Goal: Information Seeking & Learning: Compare options

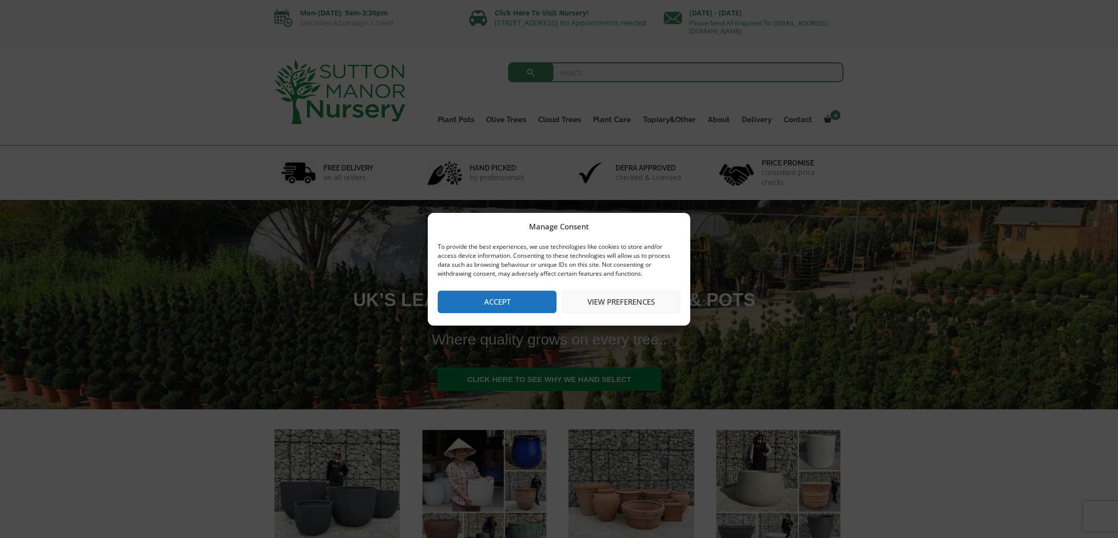
click at [483, 301] on button "Accept" at bounding box center [497, 302] width 119 height 22
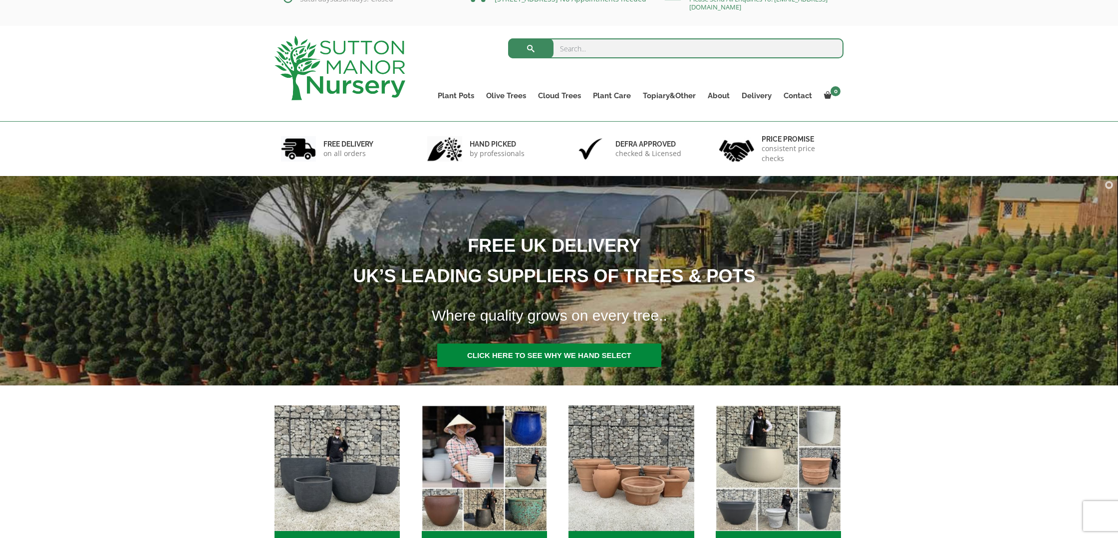
scroll to position [25, 0]
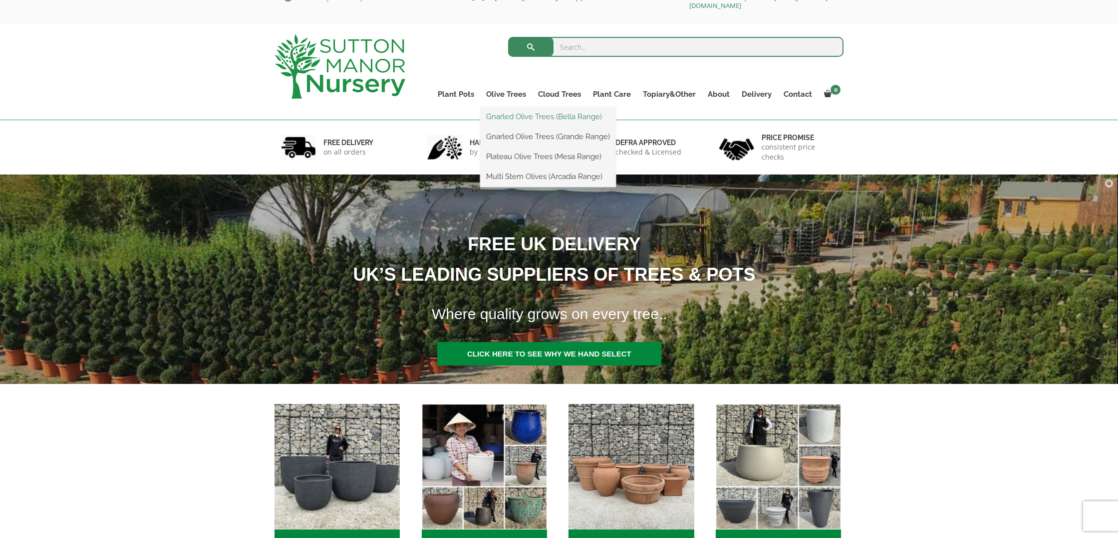
click at [513, 116] on link "Gnarled Olive Trees (Bella Range)" at bounding box center [548, 116] width 136 height 15
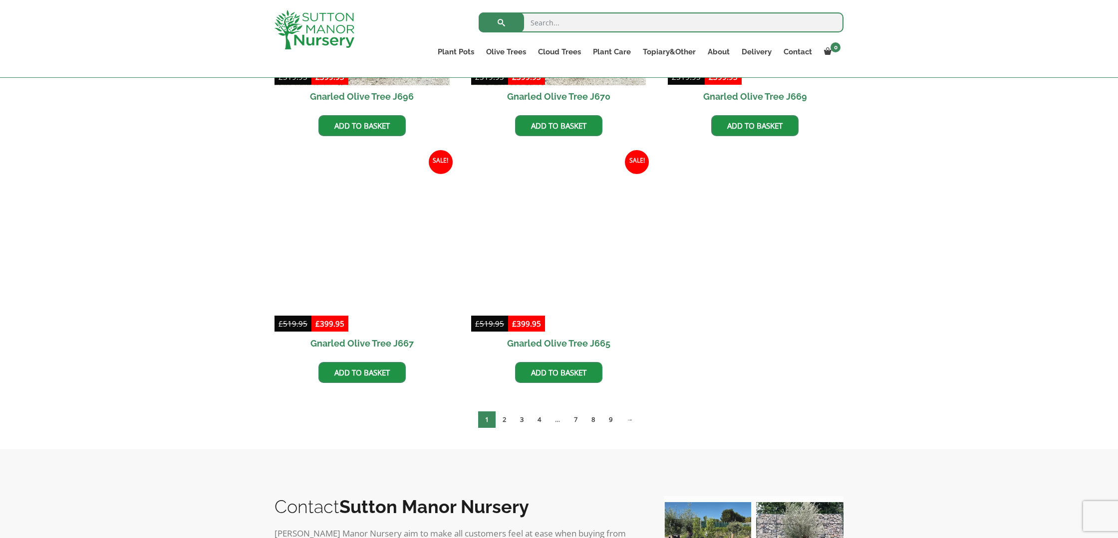
scroll to position [674, 0]
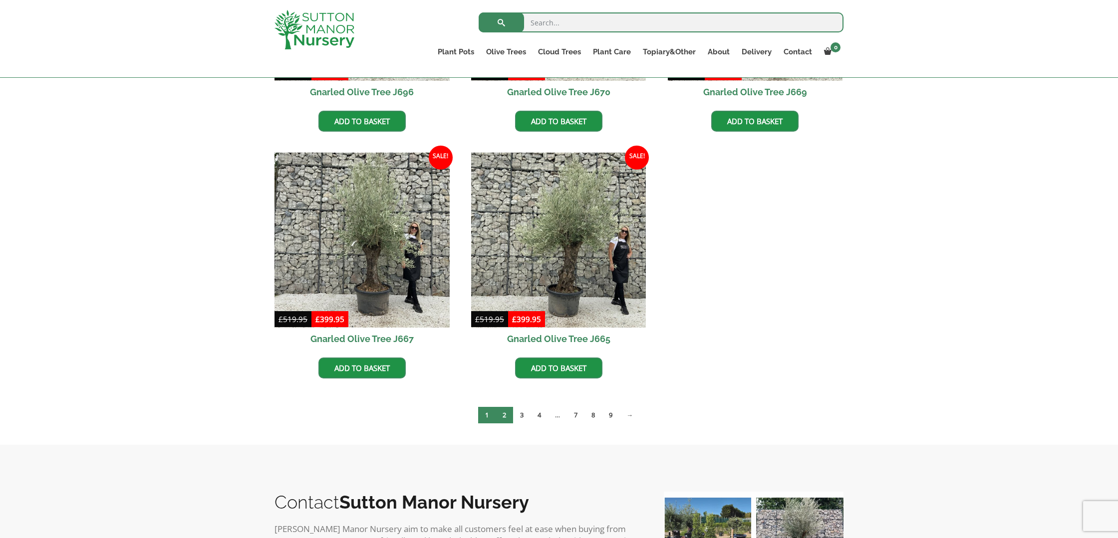
click at [503, 418] on link "2" at bounding box center [503, 415] width 17 height 16
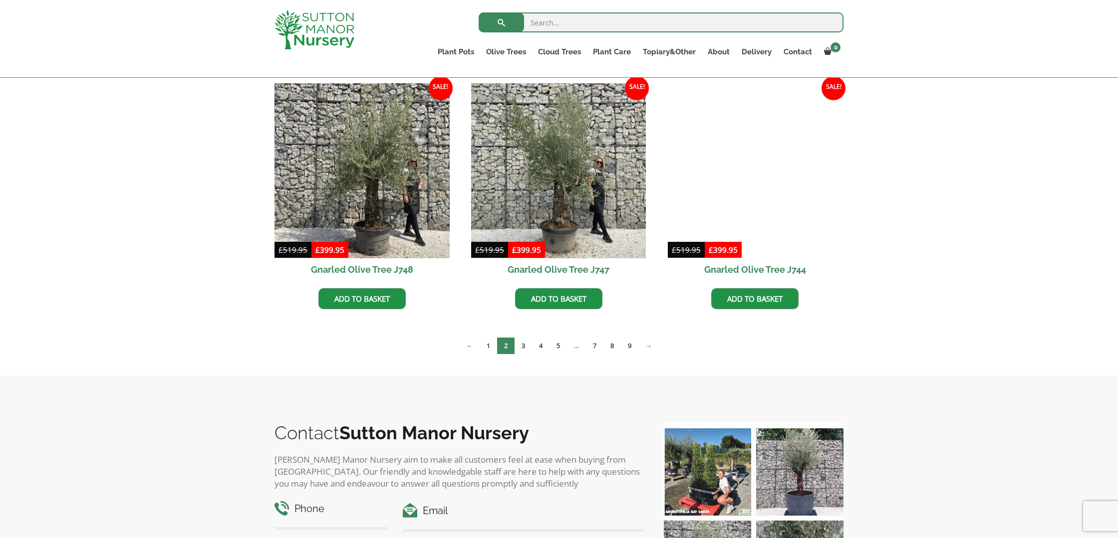
scroll to position [752, 0]
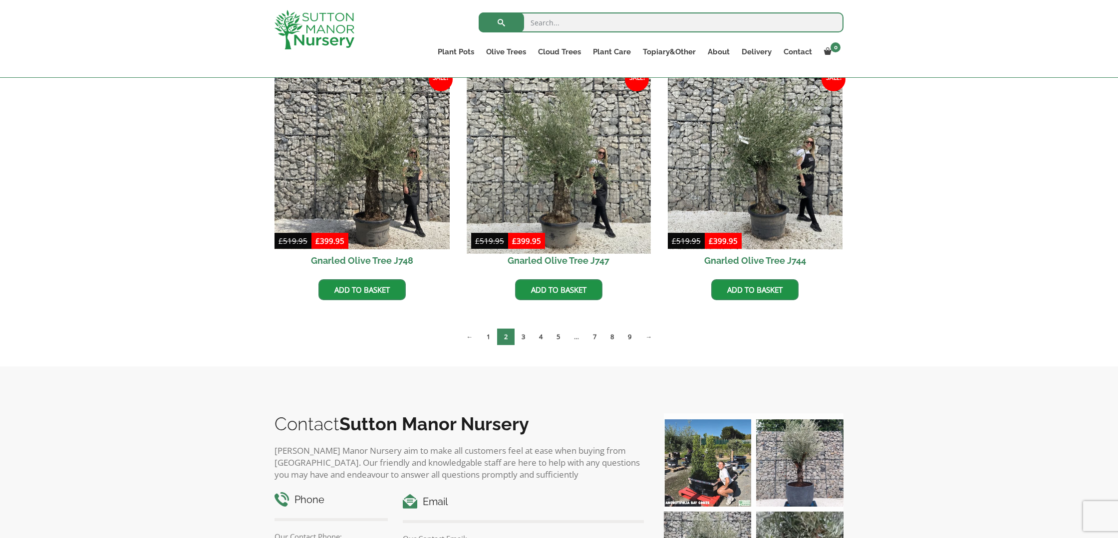
click at [534, 139] on img at bounding box center [558, 162] width 184 height 184
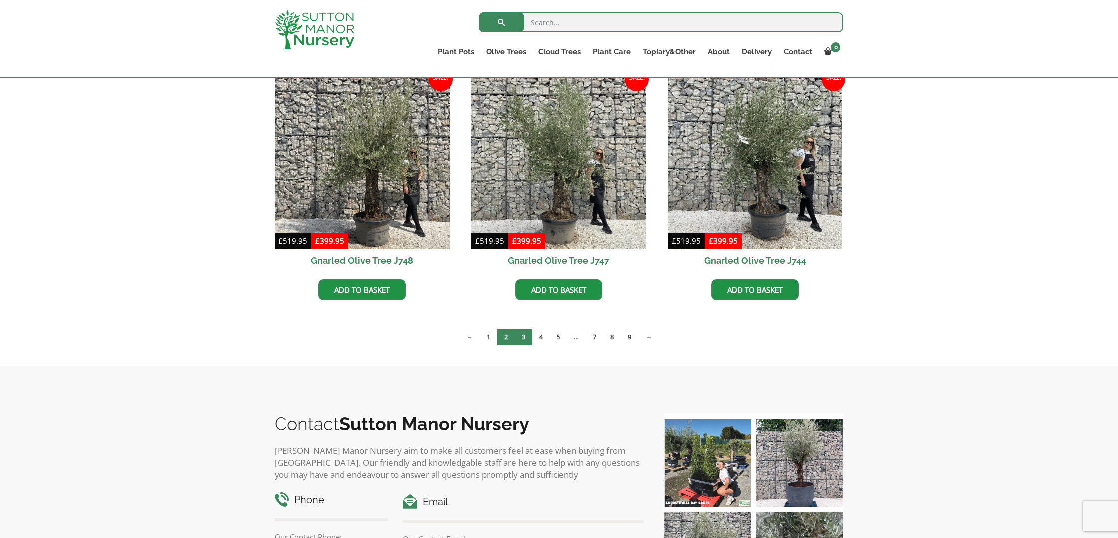
click at [519, 339] on link "3" at bounding box center [522, 337] width 17 height 16
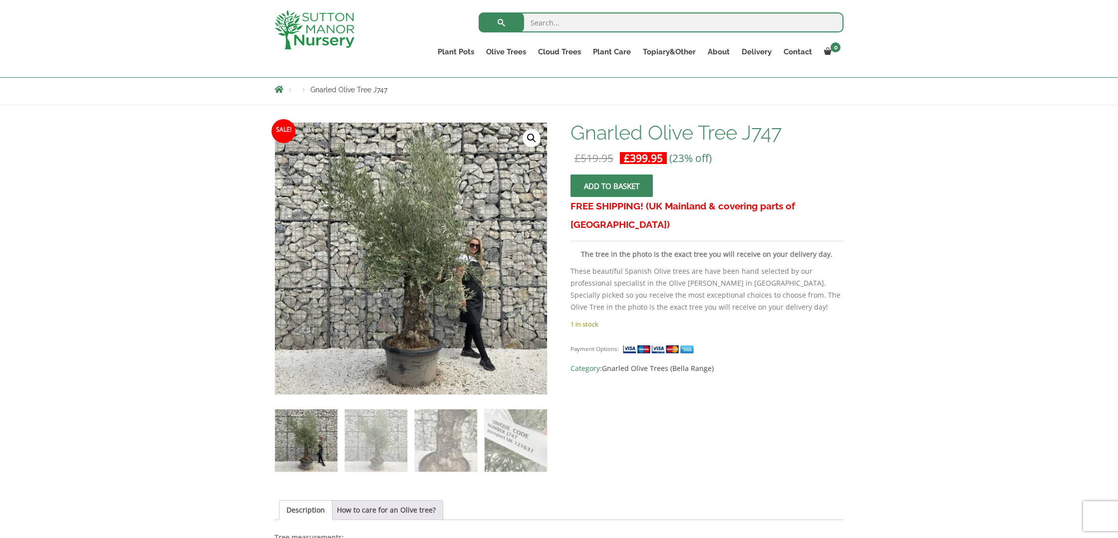
scroll to position [125, 0]
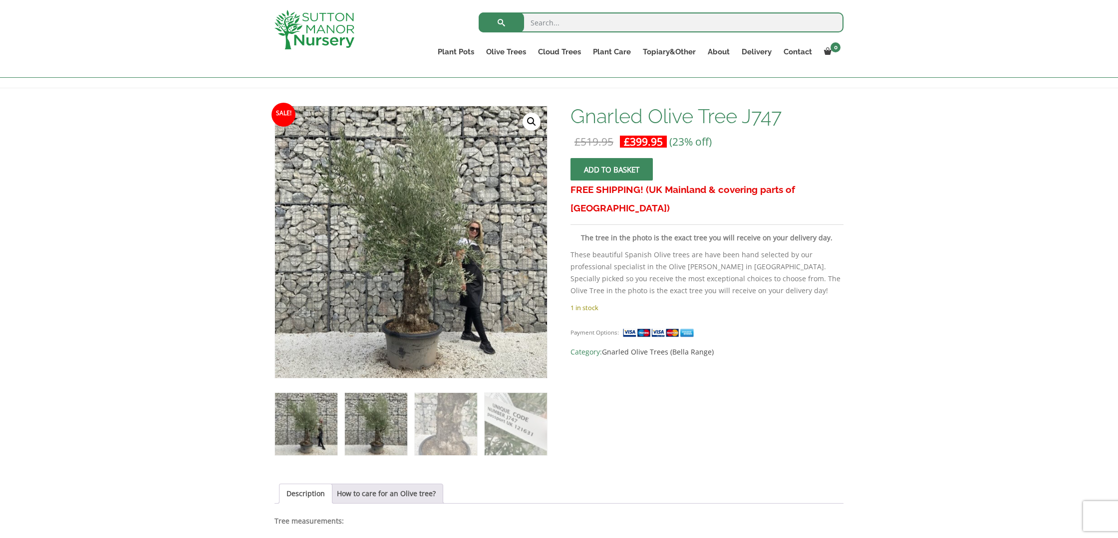
click at [381, 434] on img at bounding box center [376, 424] width 62 height 62
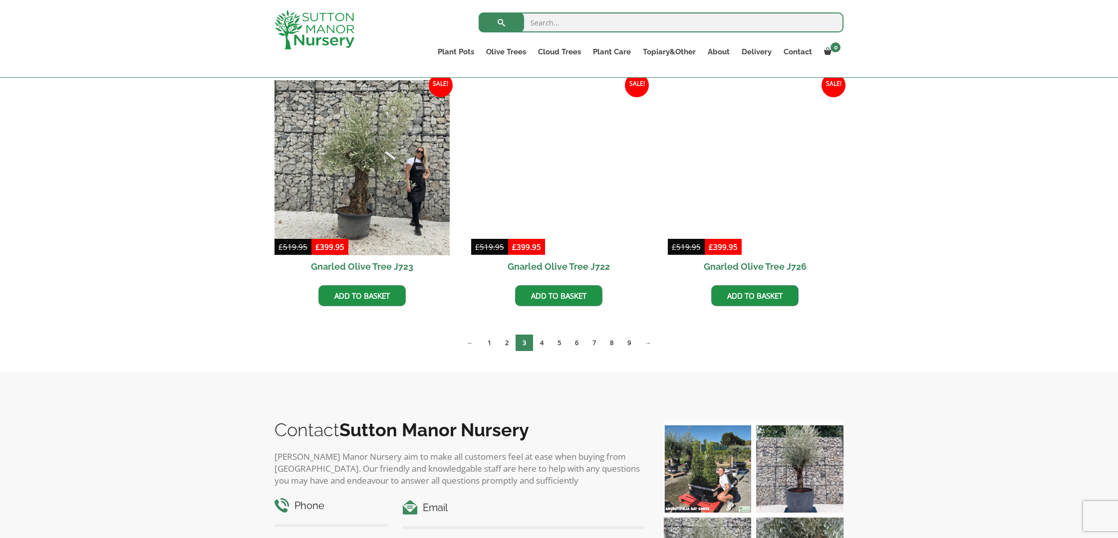
scroll to position [752, 0]
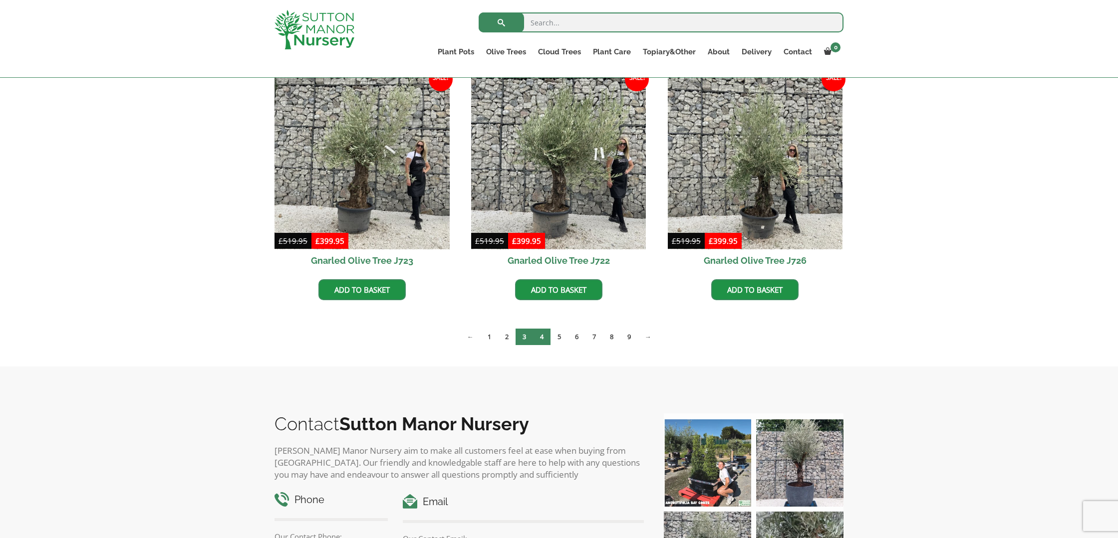
click at [541, 336] on link "4" at bounding box center [541, 337] width 17 height 16
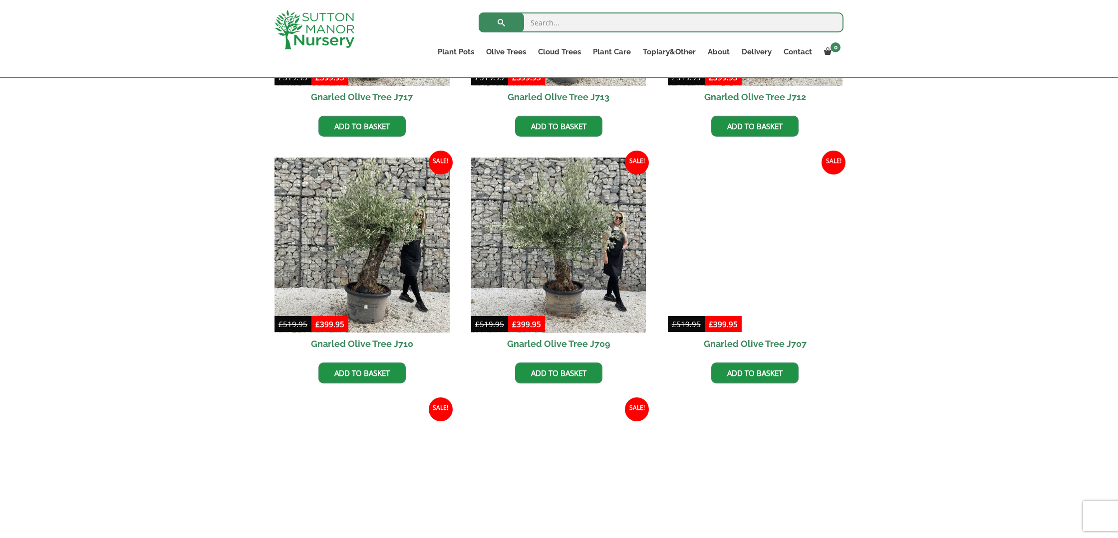
scroll to position [667, 0]
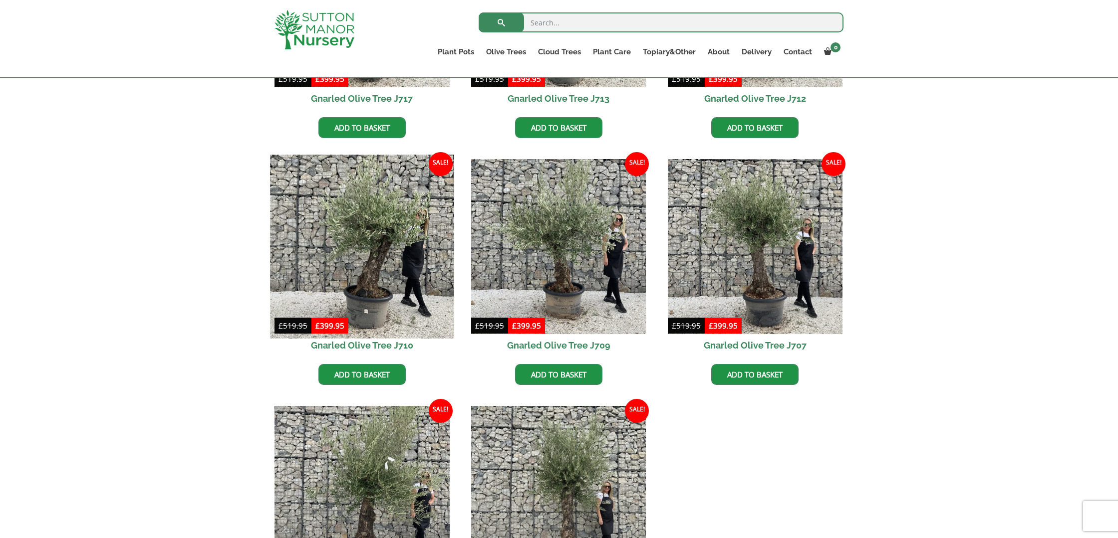
click at [396, 242] on img at bounding box center [362, 247] width 184 height 184
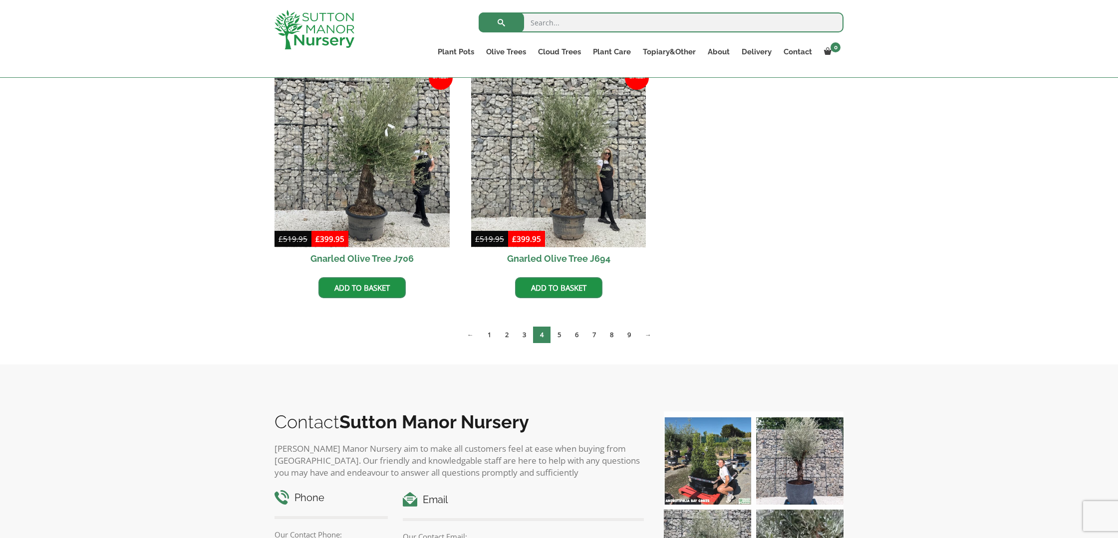
scroll to position [1014, 0]
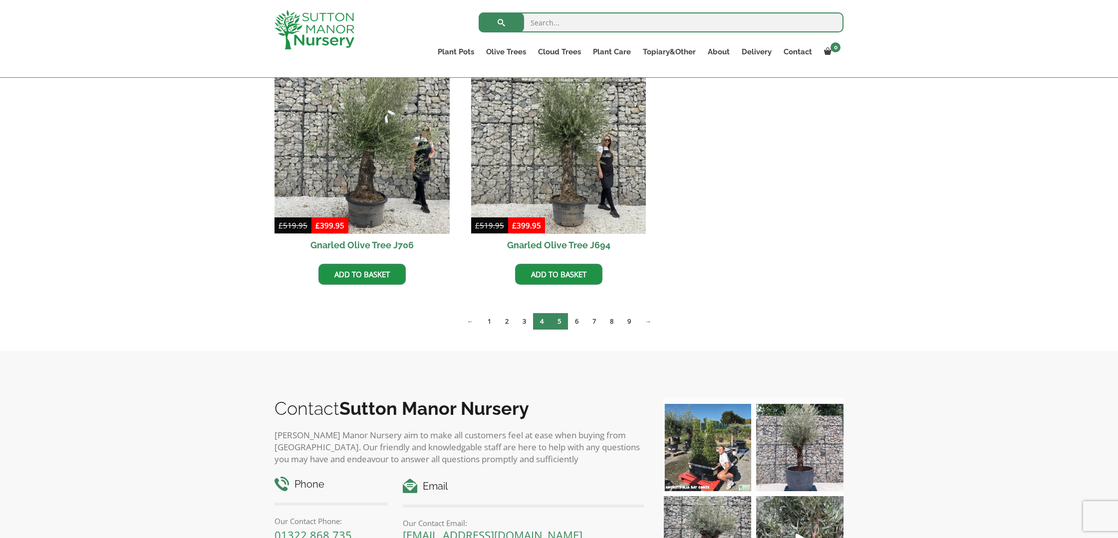
click at [557, 323] on link "5" at bounding box center [558, 321] width 17 height 16
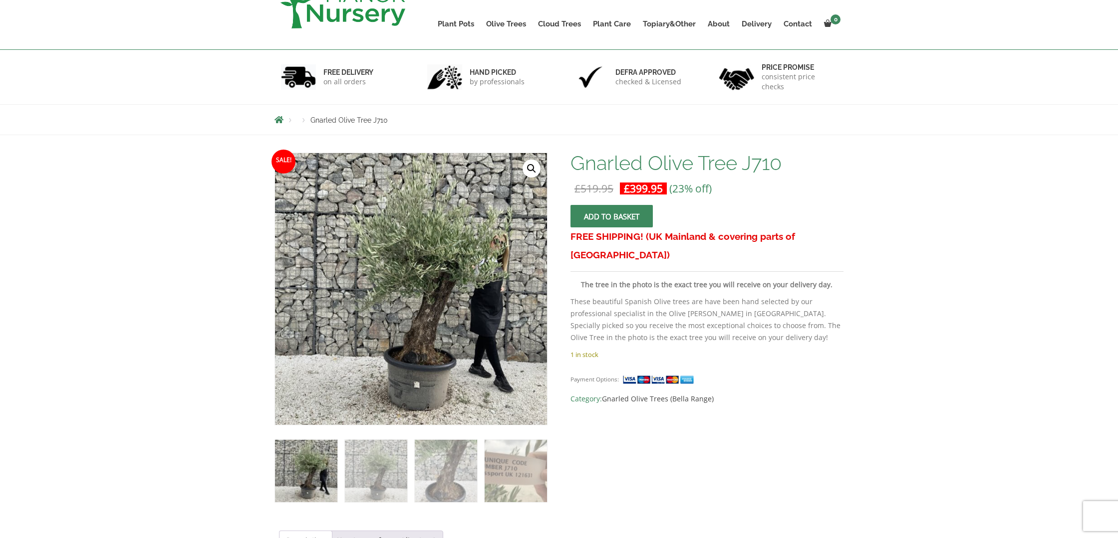
scroll to position [132, 0]
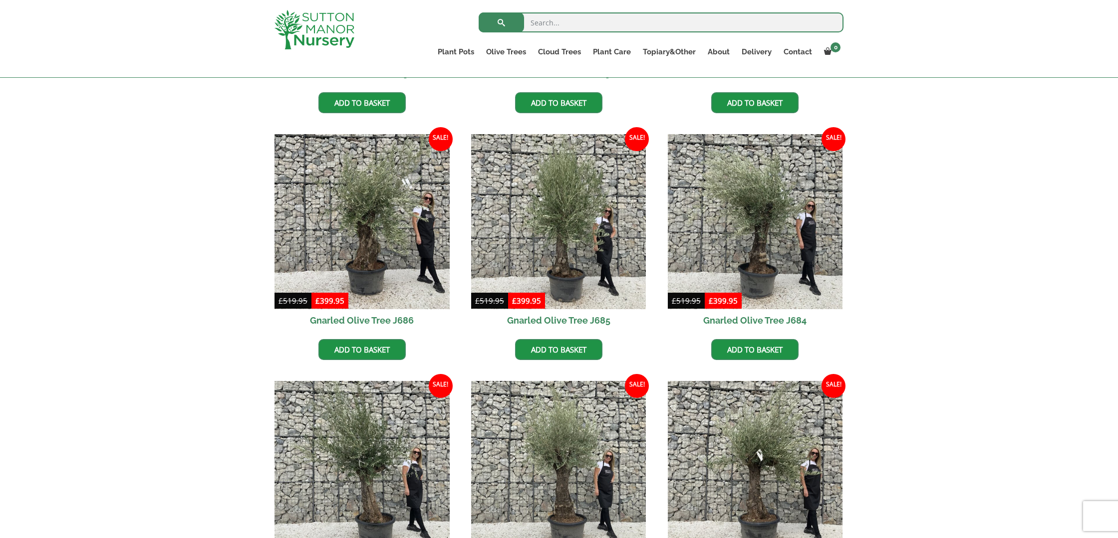
scroll to position [662, 0]
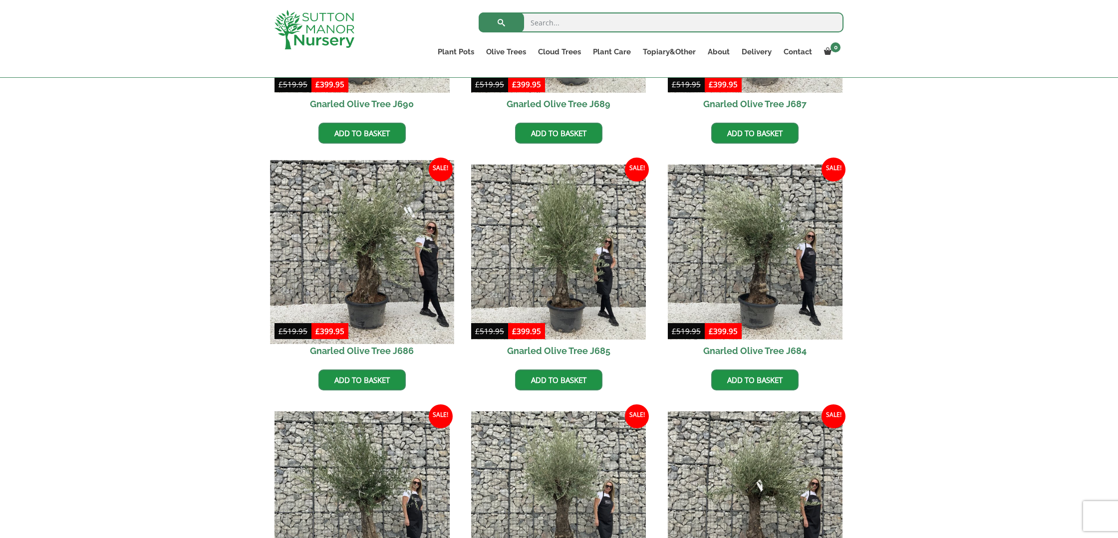
click at [379, 262] on img at bounding box center [362, 252] width 184 height 184
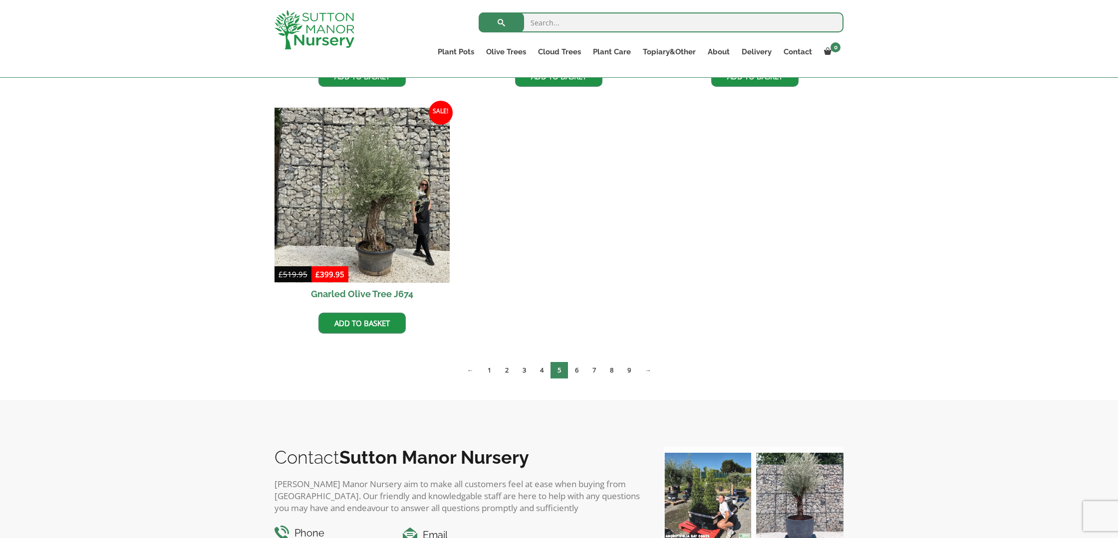
scroll to position [1460, 0]
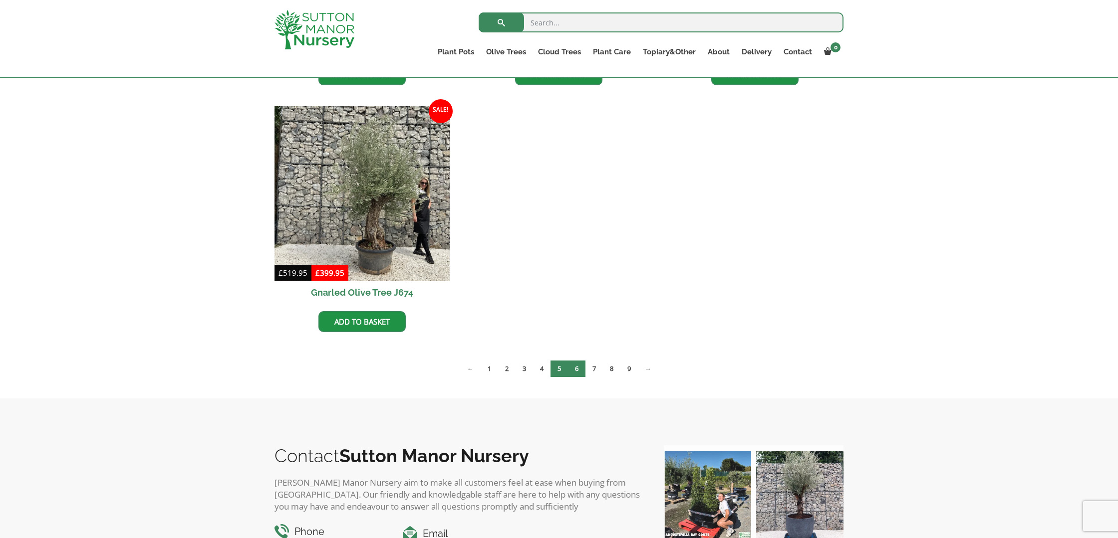
click at [576, 369] on link "6" at bounding box center [576, 369] width 17 height 16
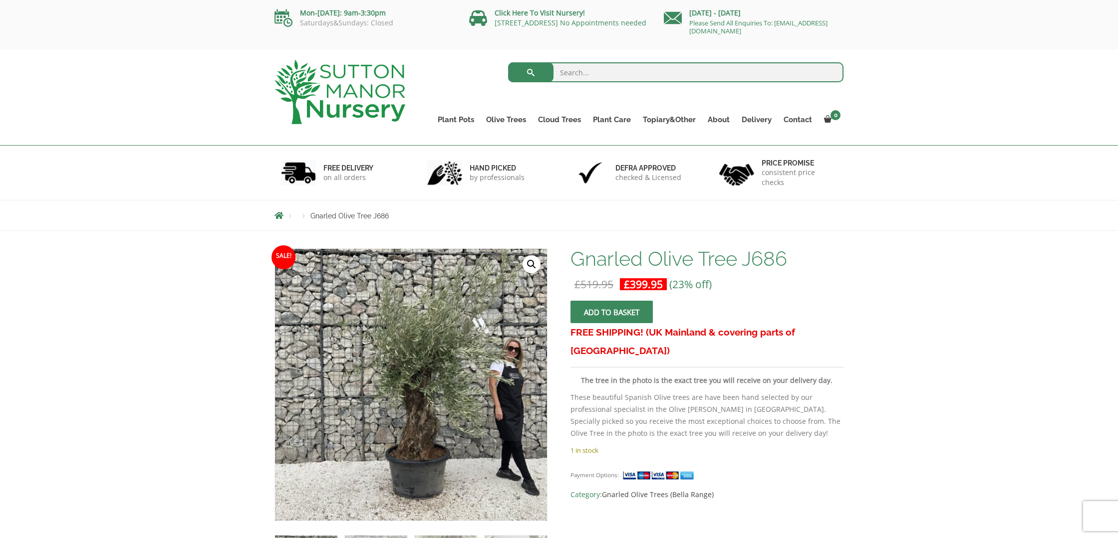
scroll to position [14, 0]
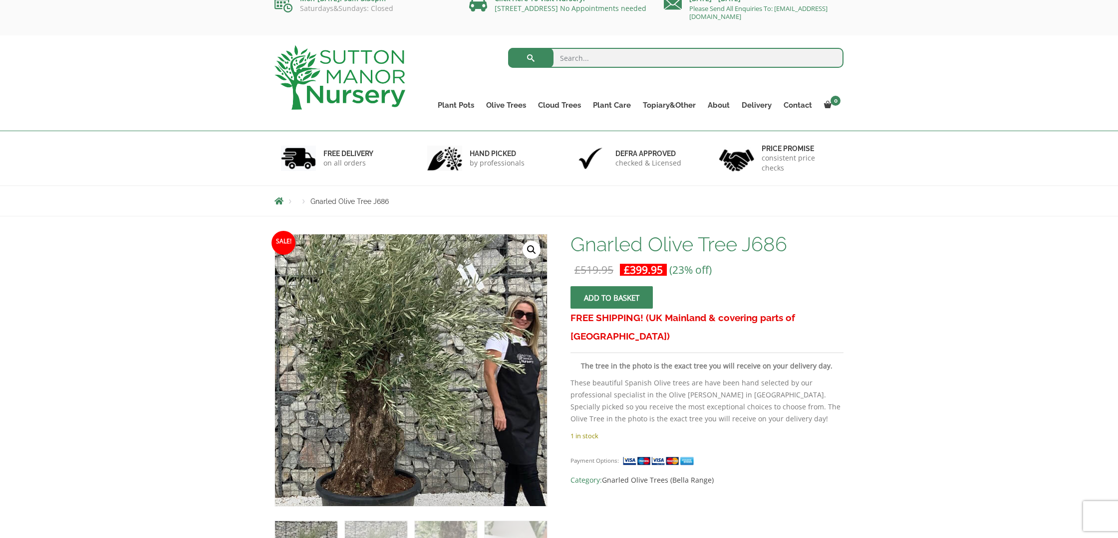
click at [497, 367] on img at bounding box center [357, 373] width 442 height 442
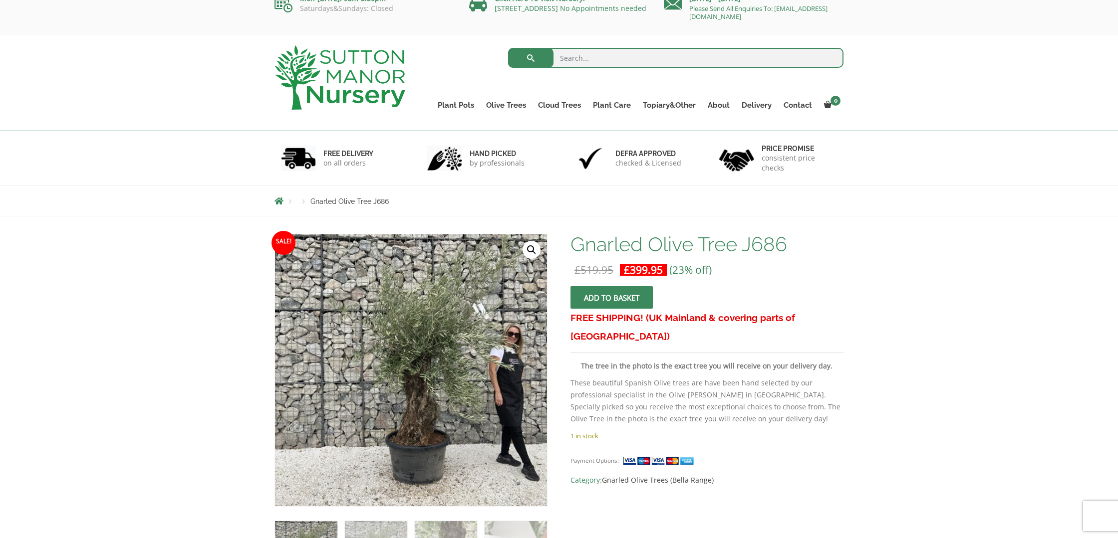
click at [530, 249] on link "🔍" at bounding box center [531, 250] width 18 height 18
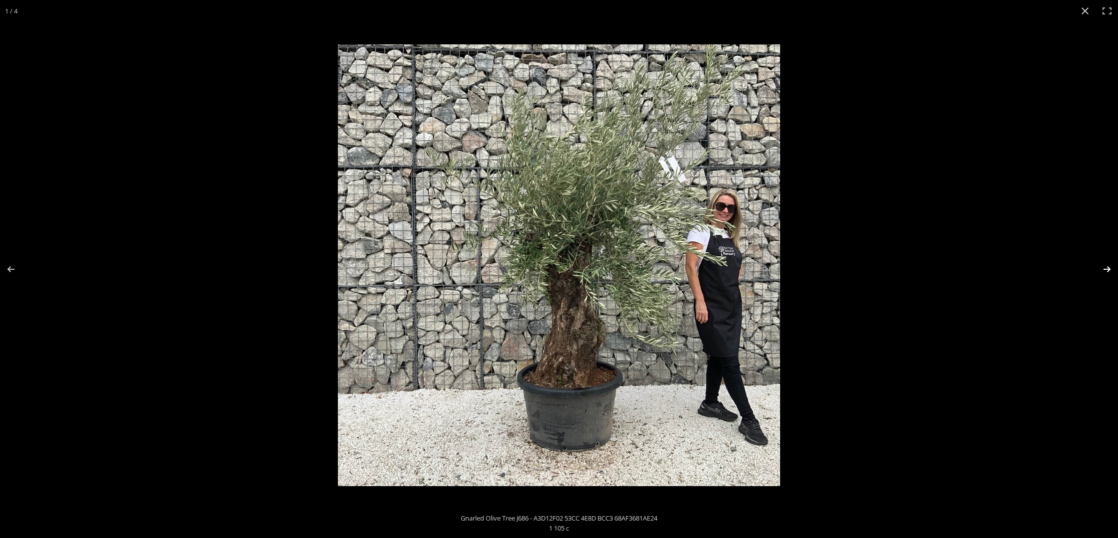
click at [1109, 268] on button "Next (arrow right)" at bounding box center [1100, 269] width 35 height 50
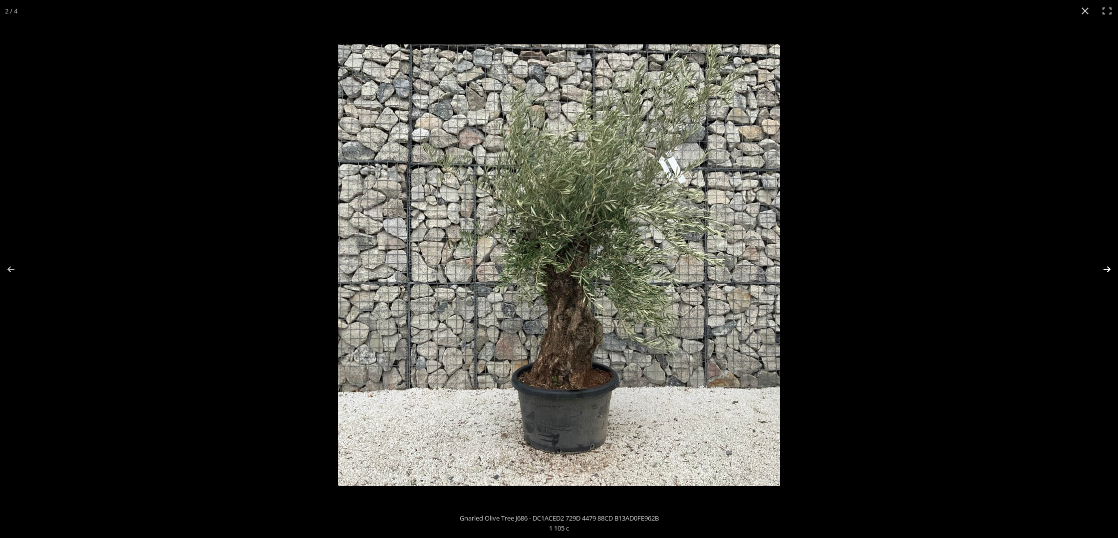
click at [1108, 268] on button "Next (arrow right)" at bounding box center [1100, 269] width 35 height 50
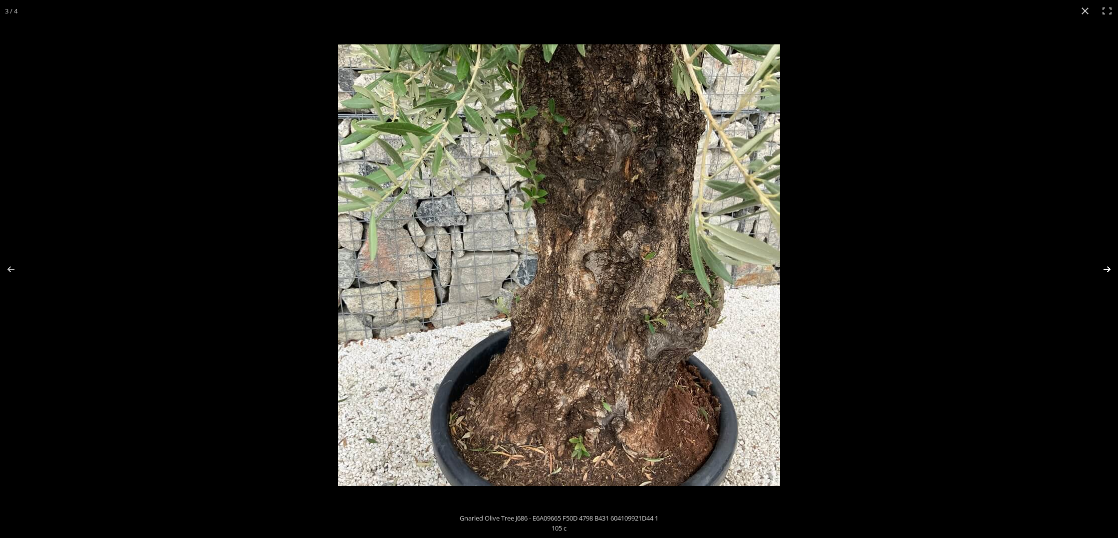
click at [1108, 268] on button "Next (arrow right)" at bounding box center [1100, 269] width 35 height 50
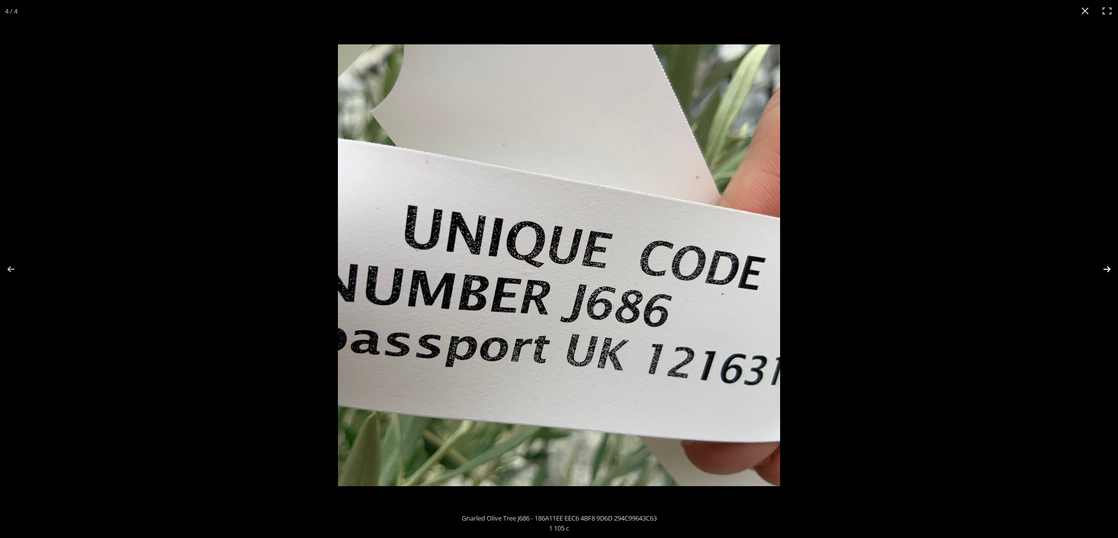
click at [1108, 268] on button "Next (arrow right)" at bounding box center [1100, 269] width 35 height 50
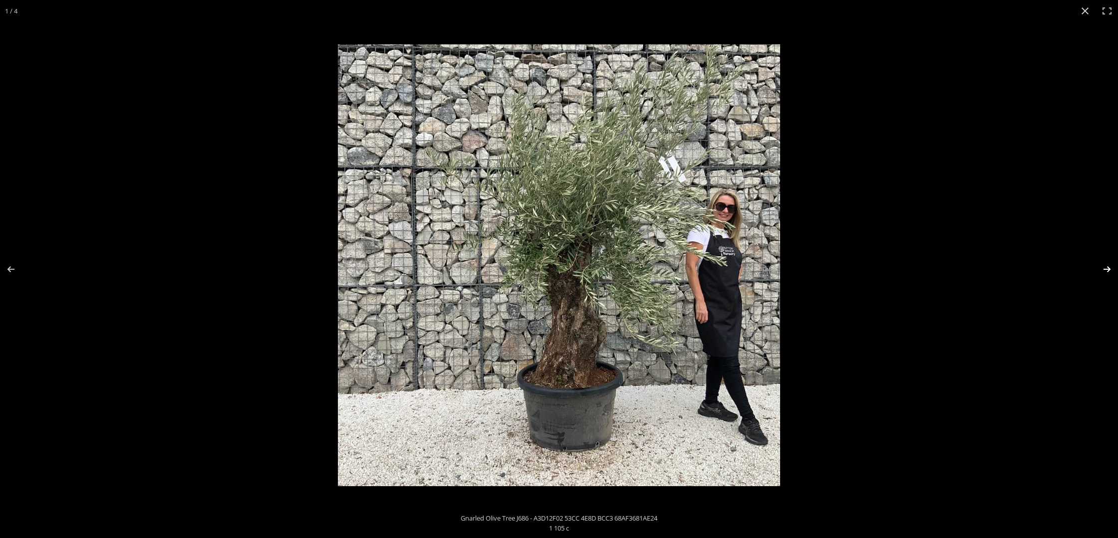
click at [1108, 268] on button "Next (arrow right)" at bounding box center [1100, 269] width 35 height 50
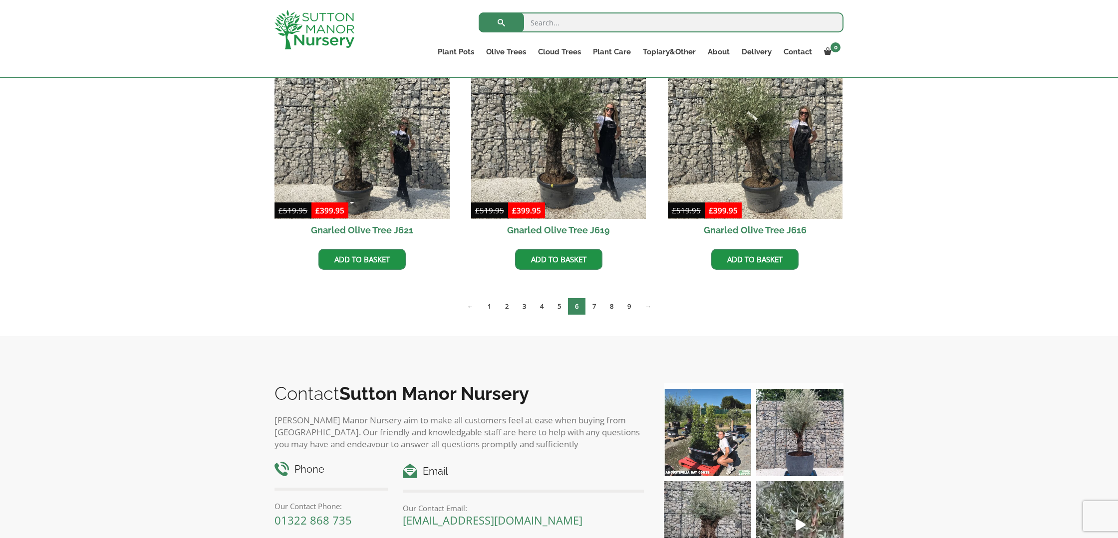
scroll to position [1327, 0]
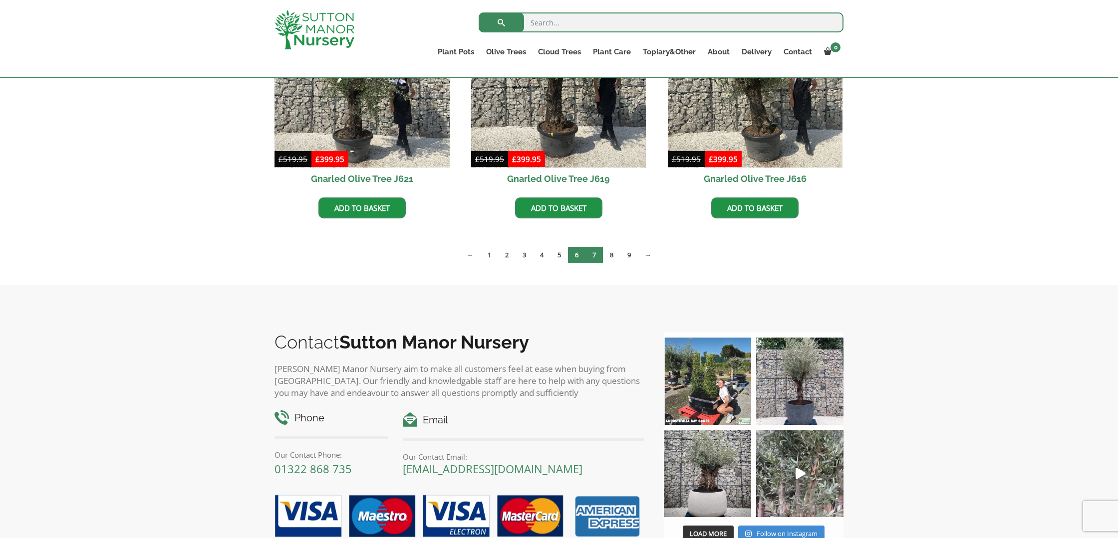
click at [595, 256] on link "7" at bounding box center [593, 255] width 17 height 16
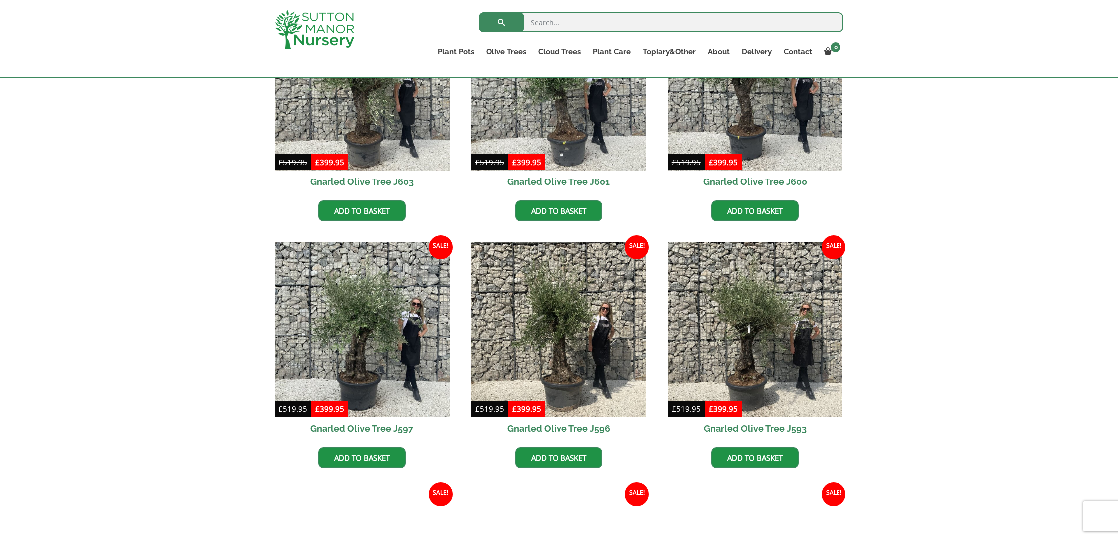
scroll to position [587, 0]
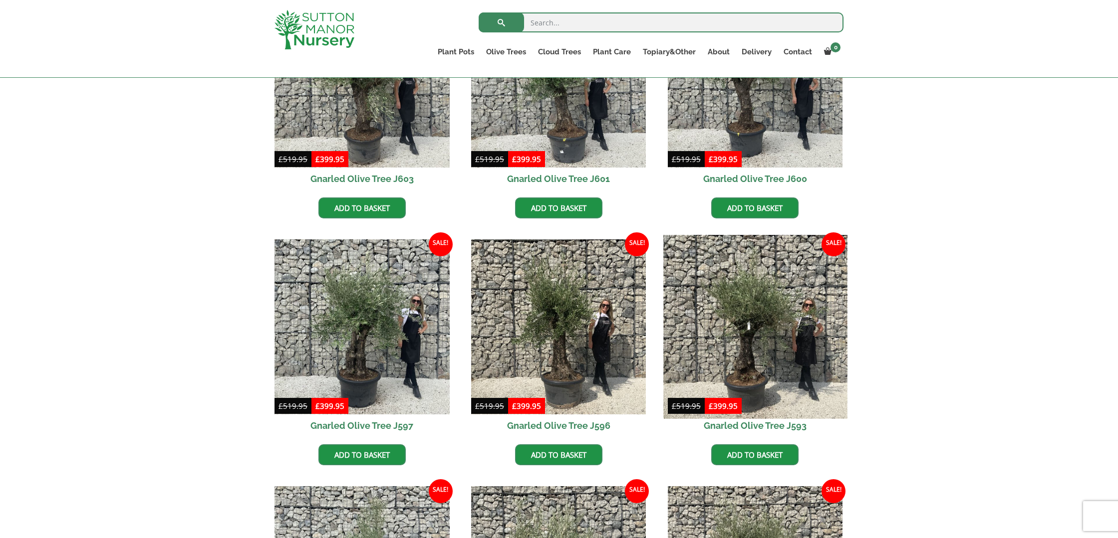
click at [738, 314] on img at bounding box center [755, 327] width 184 height 184
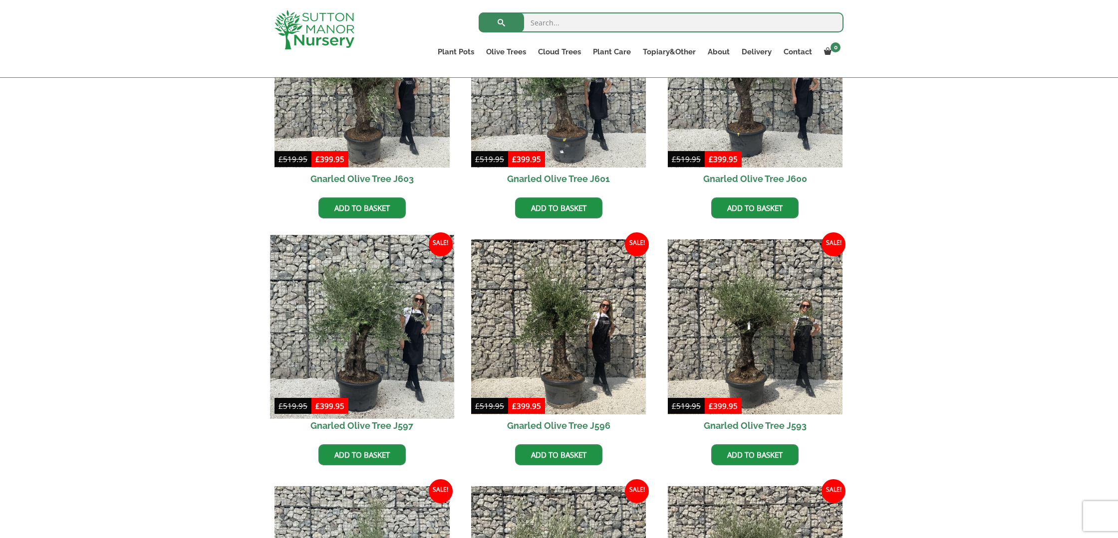
click at [380, 348] on img at bounding box center [362, 327] width 184 height 184
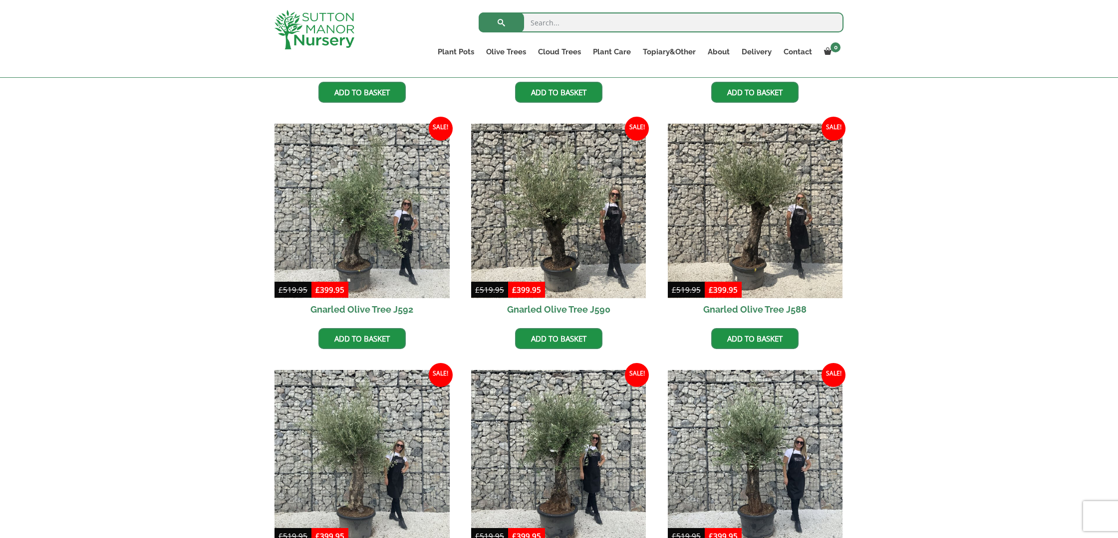
scroll to position [933, 0]
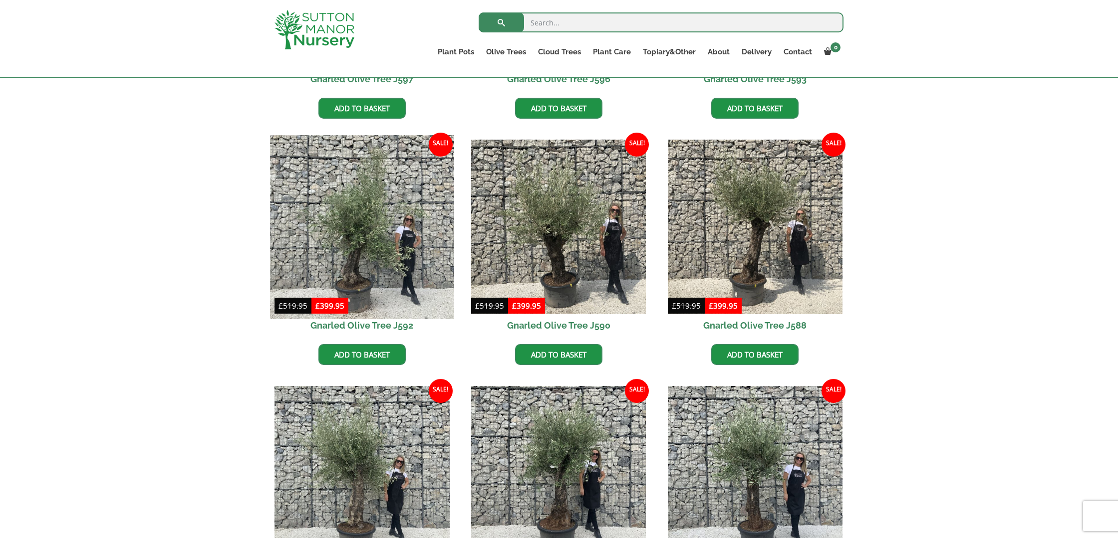
click at [374, 237] on img at bounding box center [362, 227] width 184 height 184
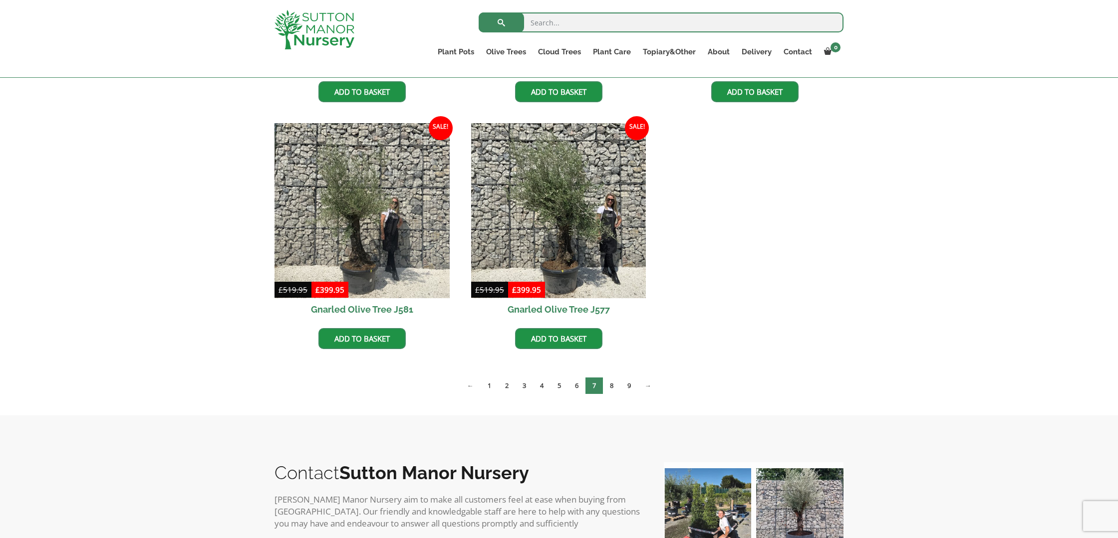
scroll to position [1460, 0]
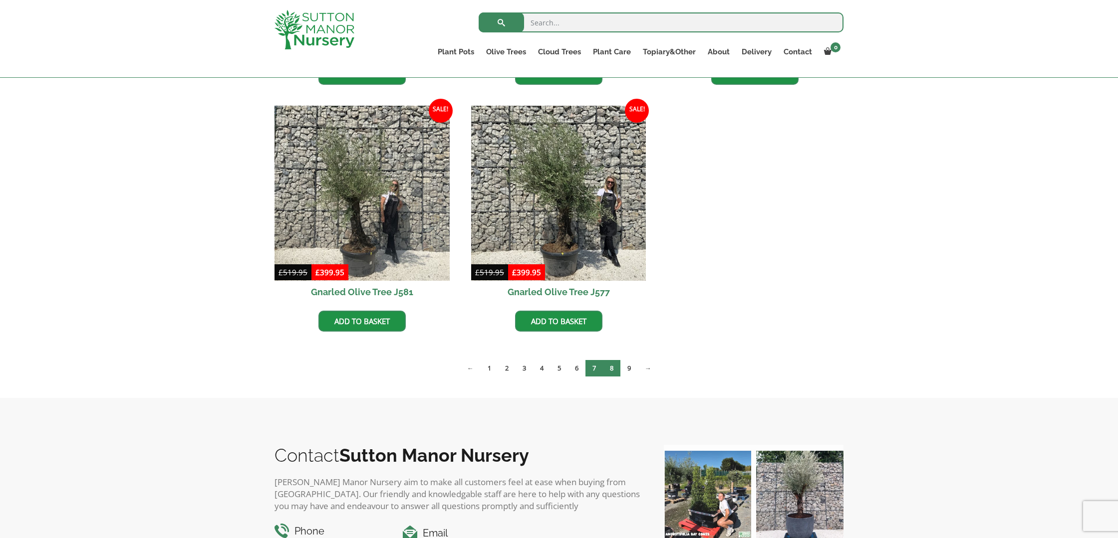
click at [612, 367] on link "8" at bounding box center [611, 368] width 17 height 16
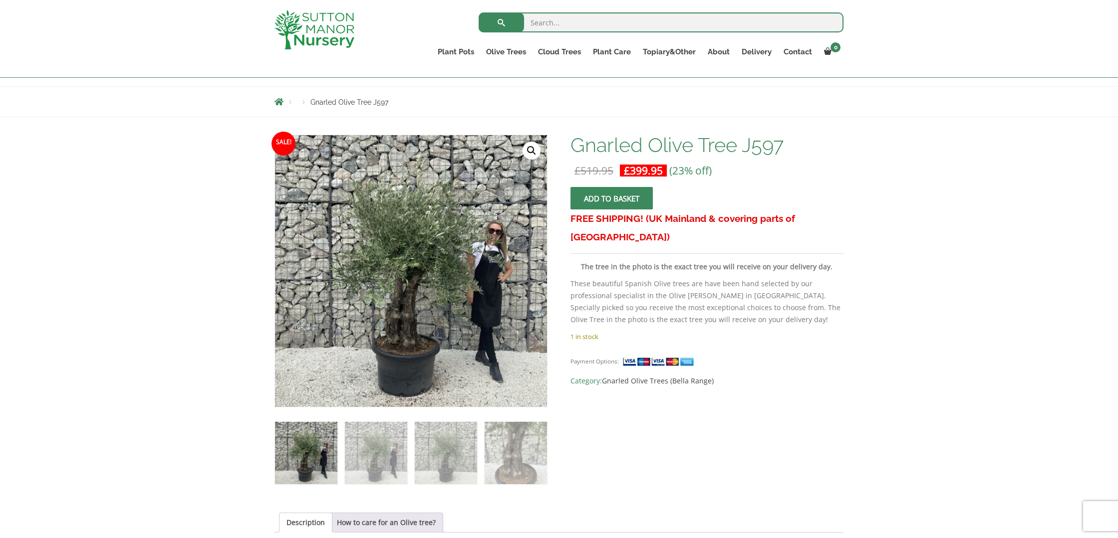
scroll to position [99, 0]
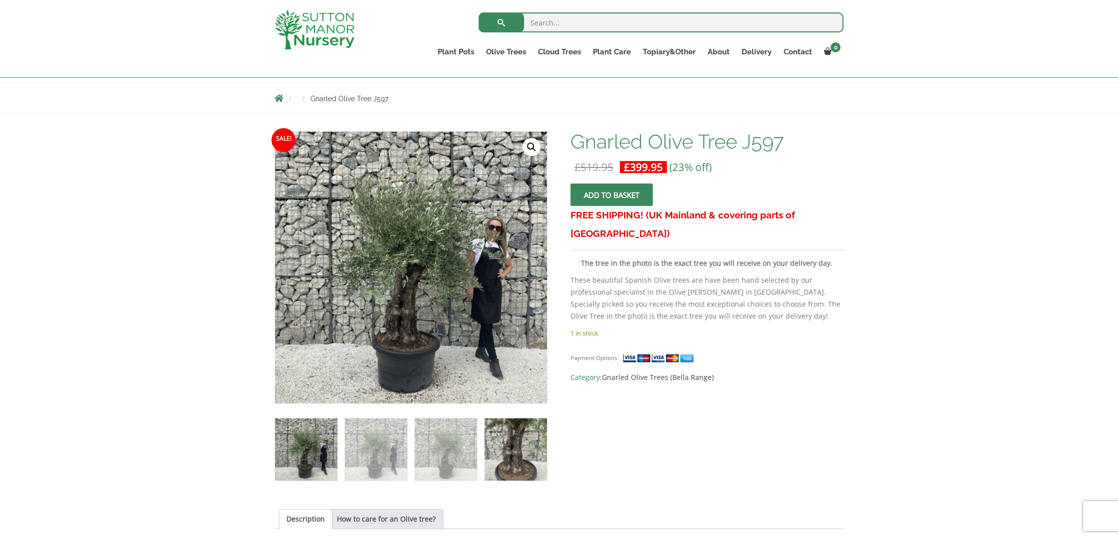
click at [516, 447] on img at bounding box center [515, 450] width 62 height 62
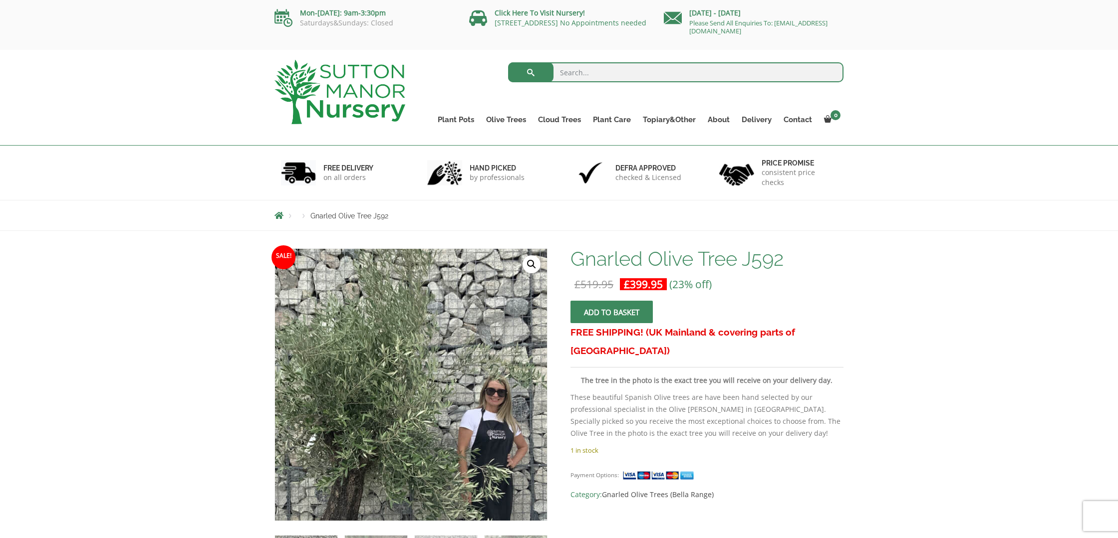
click at [462, 353] on img at bounding box center [368, 412] width 499 height 499
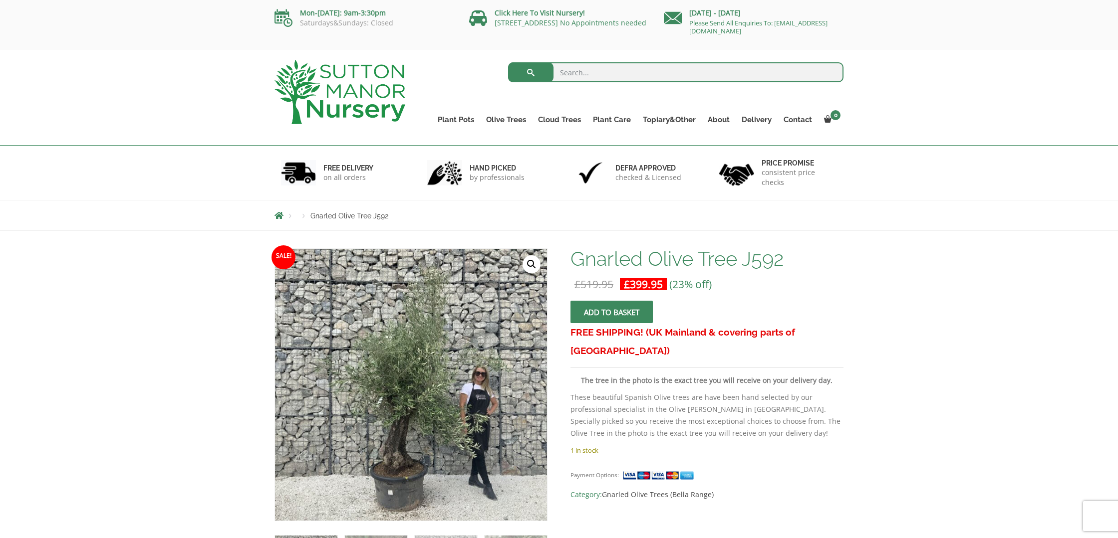
click at [527, 266] on link "🔍" at bounding box center [531, 264] width 18 height 18
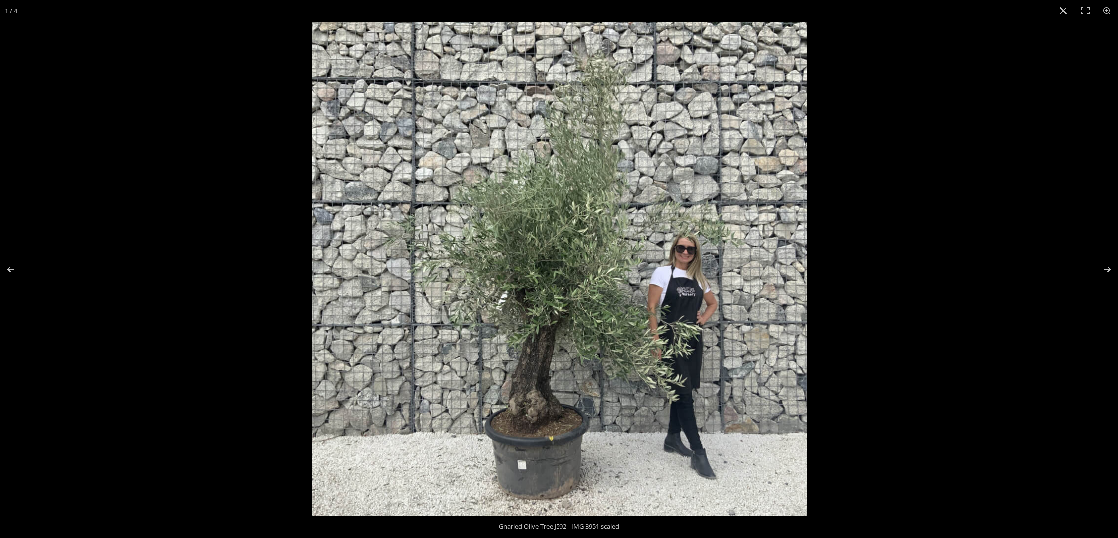
click at [670, 357] on img at bounding box center [559, 269] width 494 height 494
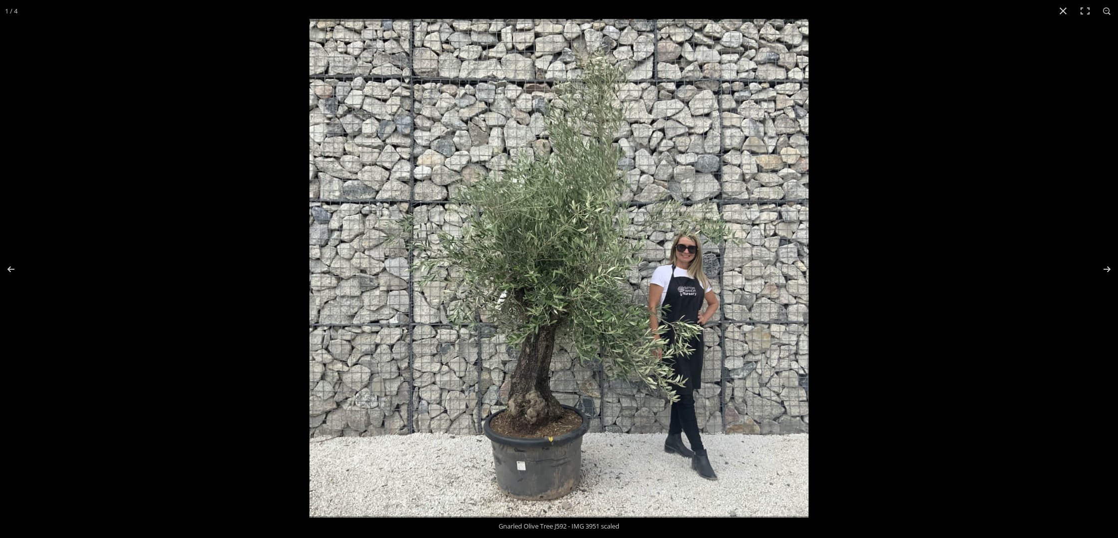
click at [640, 356] on img at bounding box center [558, 268] width 499 height 499
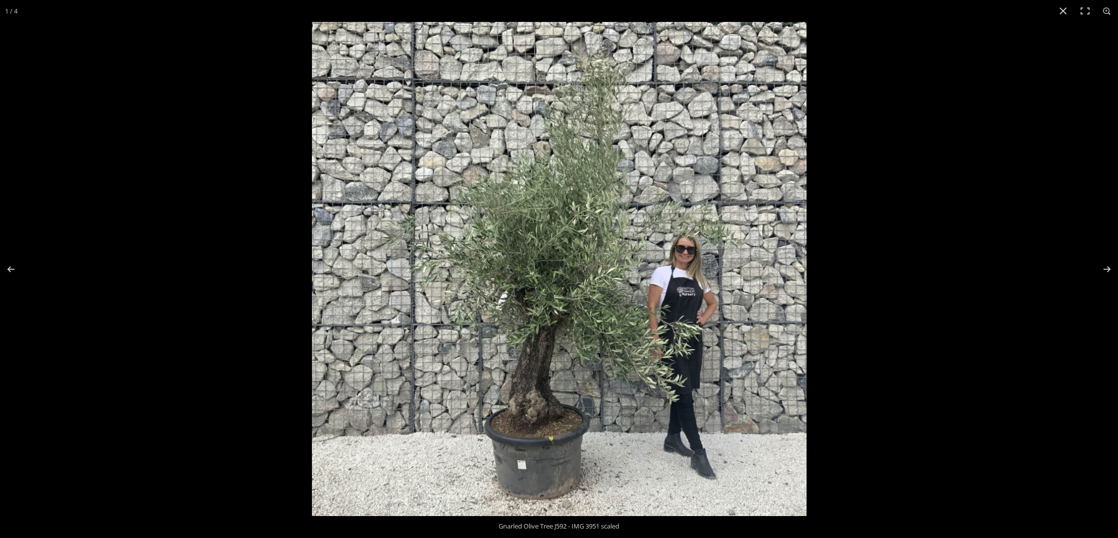
click at [640, 356] on img at bounding box center [559, 269] width 494 height 494
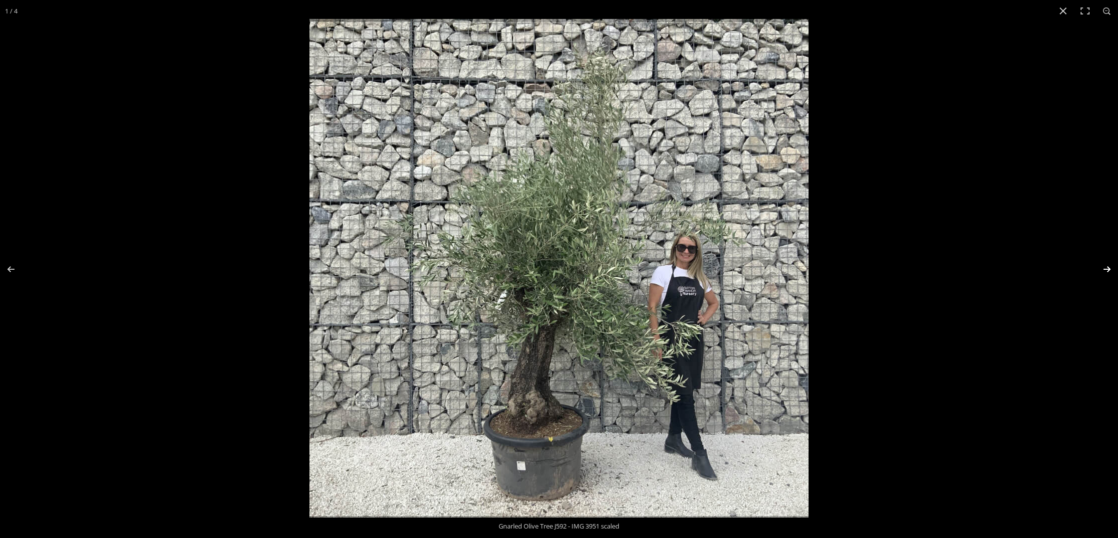
click at [1113, 269] on button "Next (arrow right)" at bounding box center [1100, 269] width 35 height 50
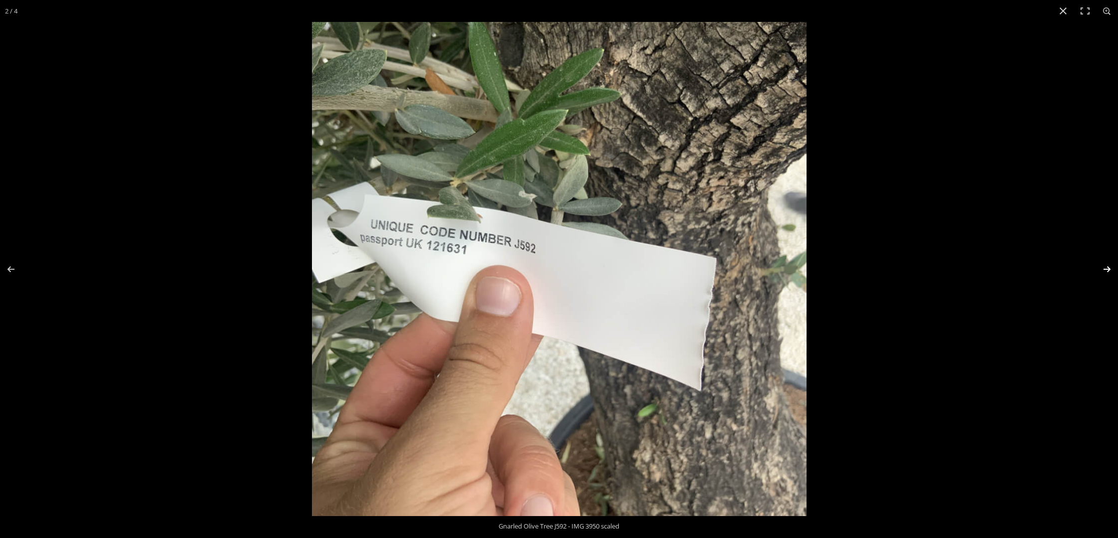
click at [1108, 269] on button "Next (arrow right)" at bounding box center [1100, 269] width 35 height 50
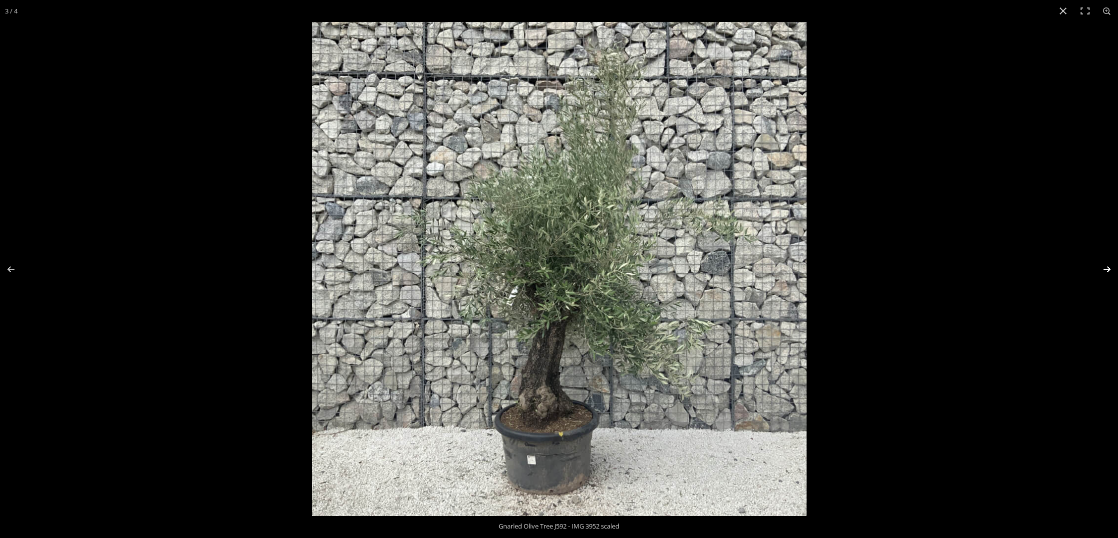
click at [1106, 269] on button "Next (arrow right)" at bounding box center [1100, 269] width 35 height 50
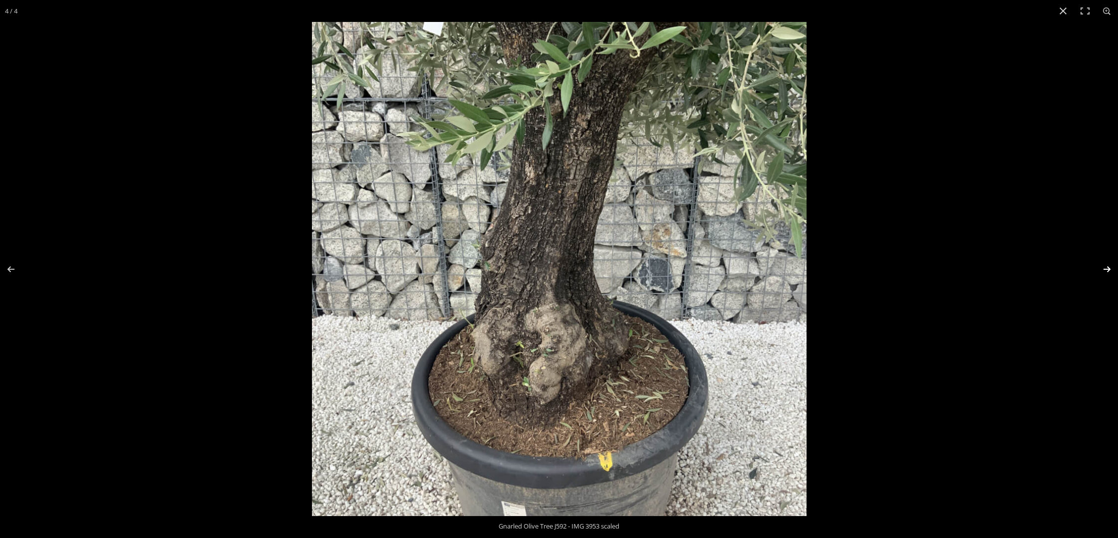
click at [1106, 269] on button "Next (arrow right)" at bounding box center [1100, 269] width 35 height 50
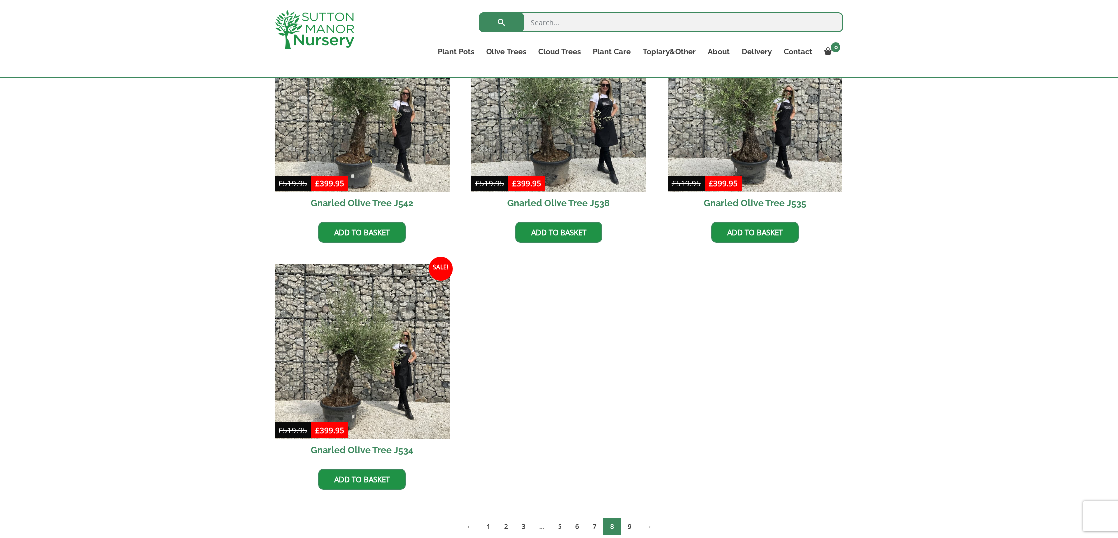
scroll to position [1308, 0]
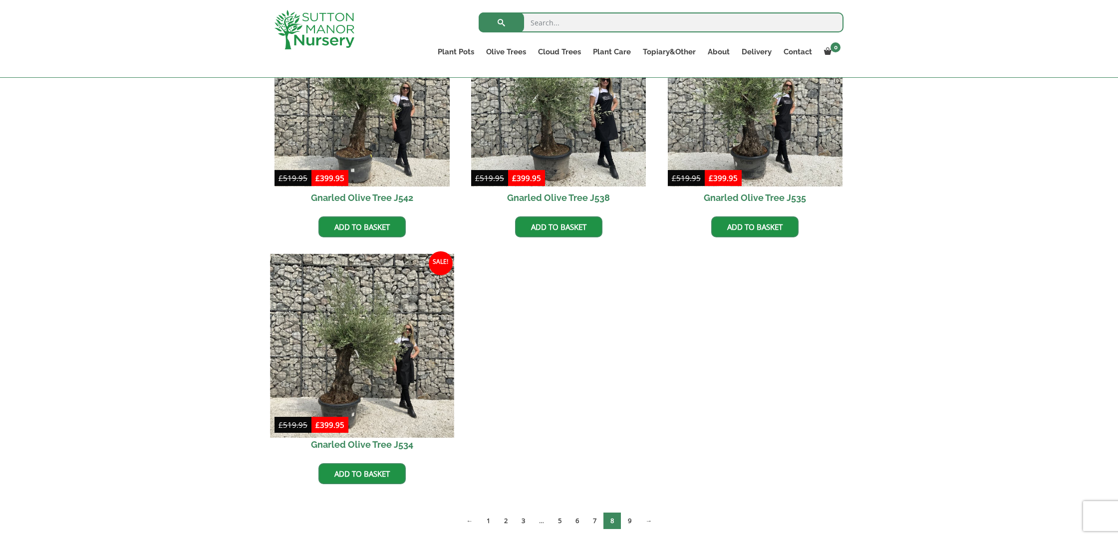
click at [359, 352] on img at bounding box center [362, 346] width 184 height 184
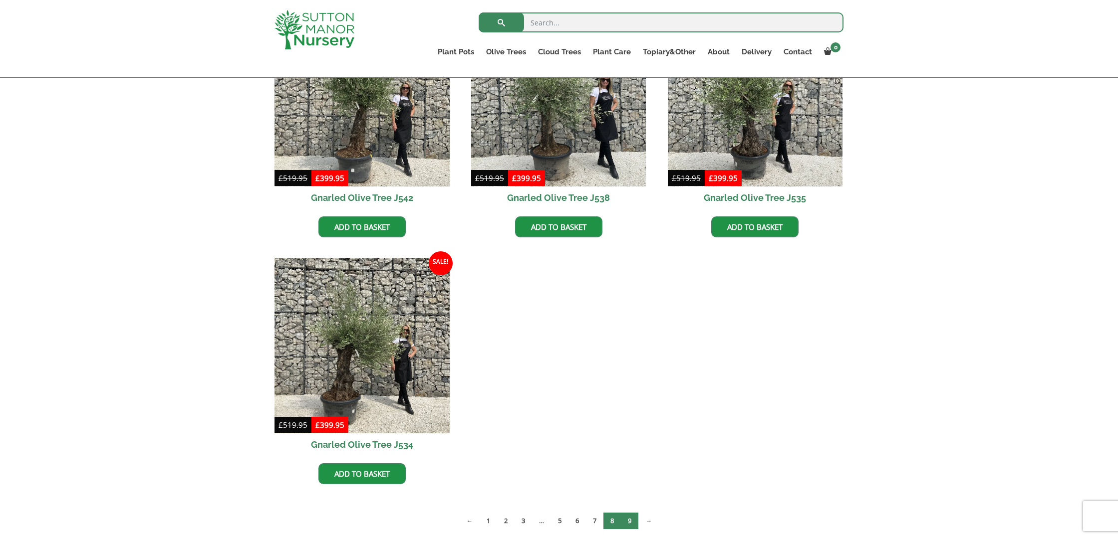
click at [630, 519] on link "9" at bounding box center [629, 521] width 17 height 16
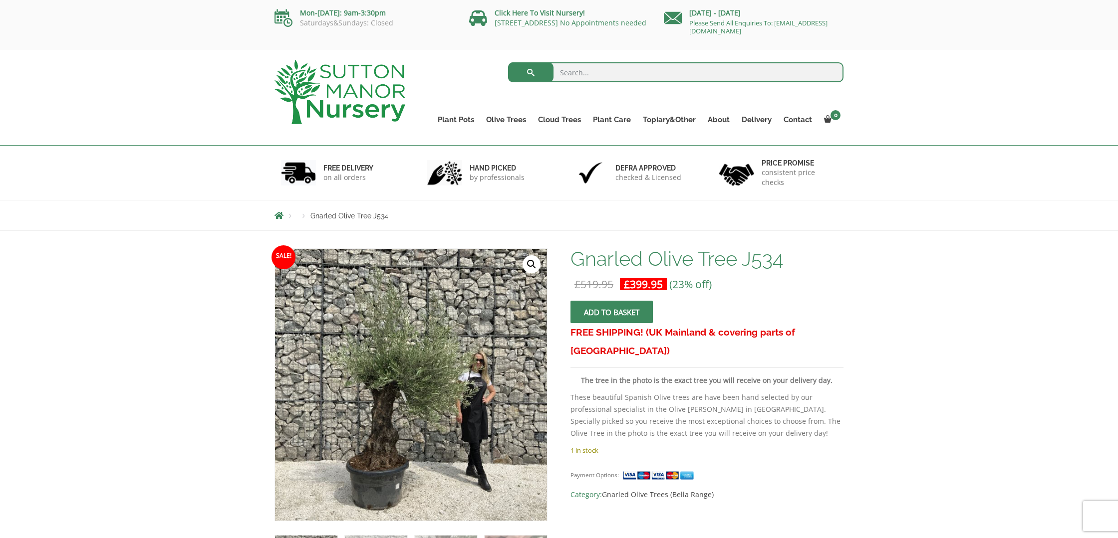
click at [424, 352] on img at bounding box center [400, 413] width 499 height 499
click at [529, 267] on link "🔍" at bounding box center [531, 264] width 18 height 18
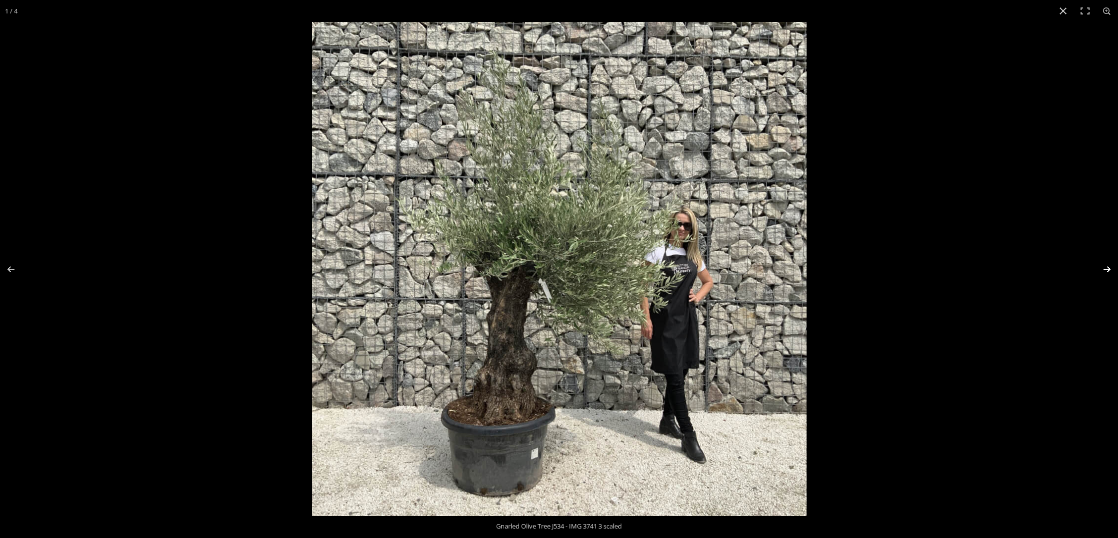
click at [1106, 270] on button "Next (arrow right)" at bounding box center [1100, 269] width 35 height 50
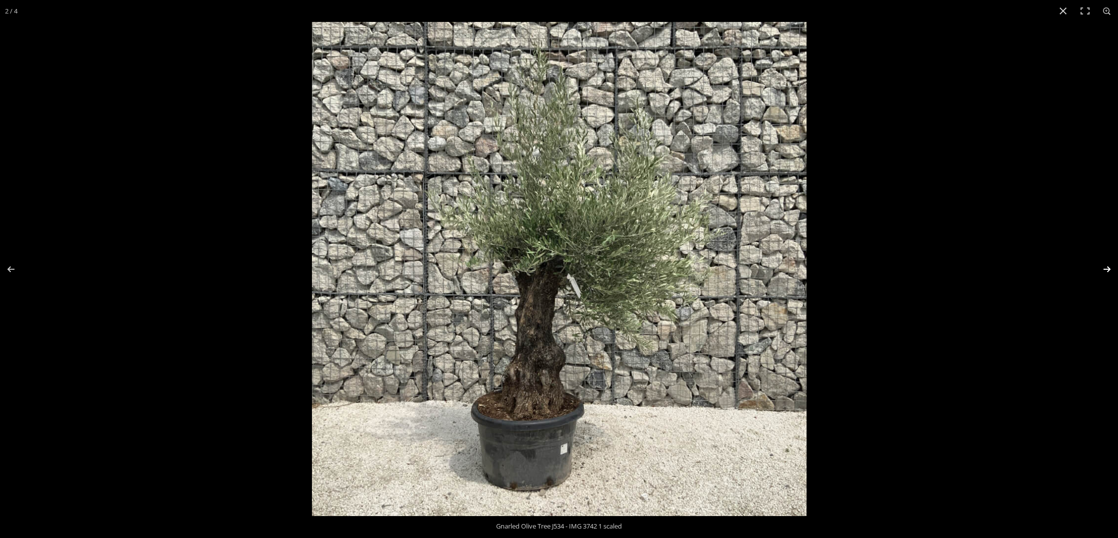
click at [1106, 270] on button "Next (arrow right)" at bounding box center [1100, 269] width 35 height 50
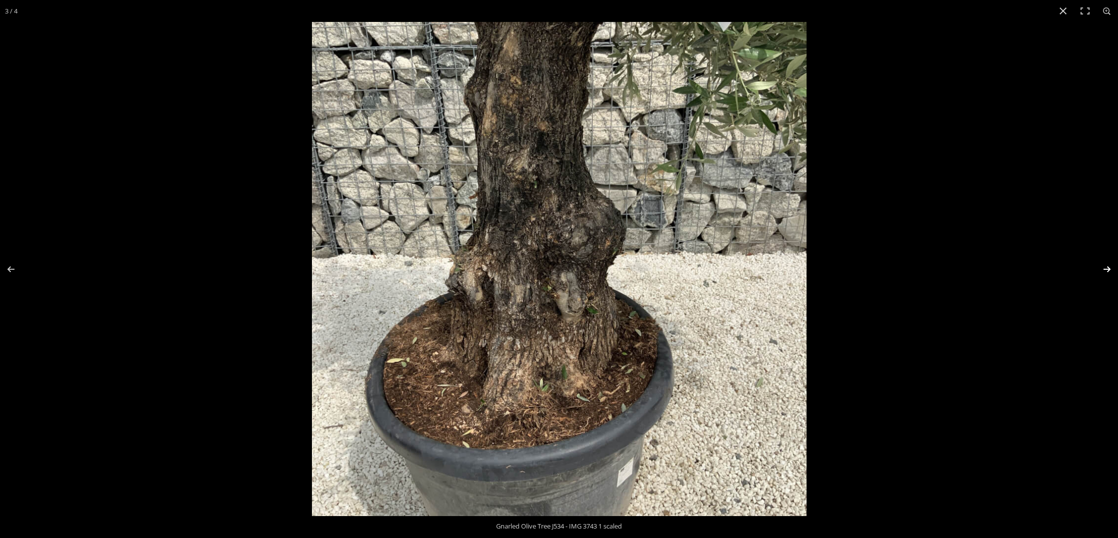
click at [1106, 270] on button "Next (arrow right)" at bounding box center [1100, 269] width 35 height 50
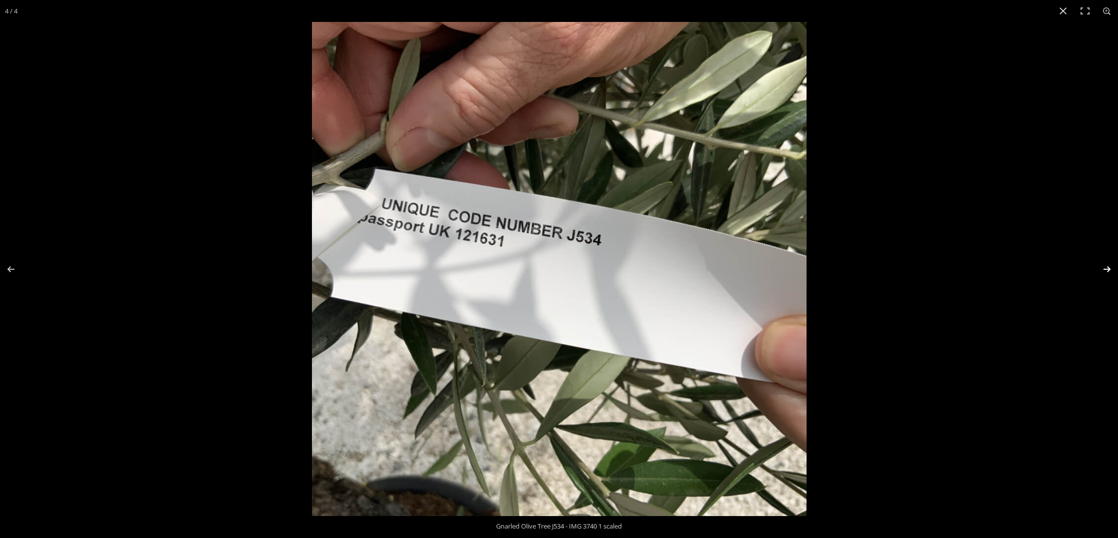
click at [1106, 270] on button "Next (arrow right)" at bounding box center [1100, 269] width 35 height 50
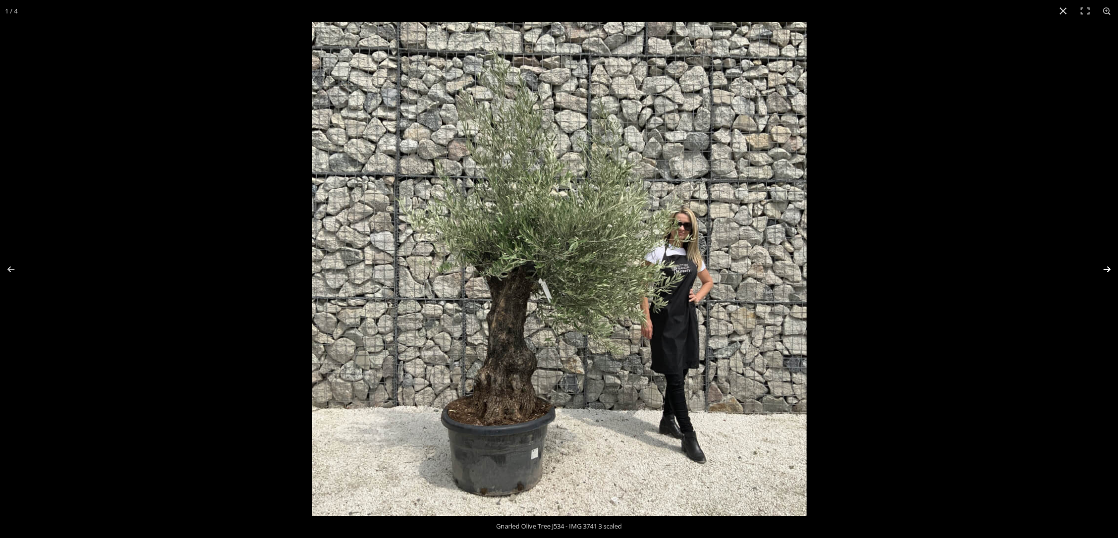
click at [1106, 270] on button "Next (arrow right)" at bounding box center [1100, 269] width 35 height 50
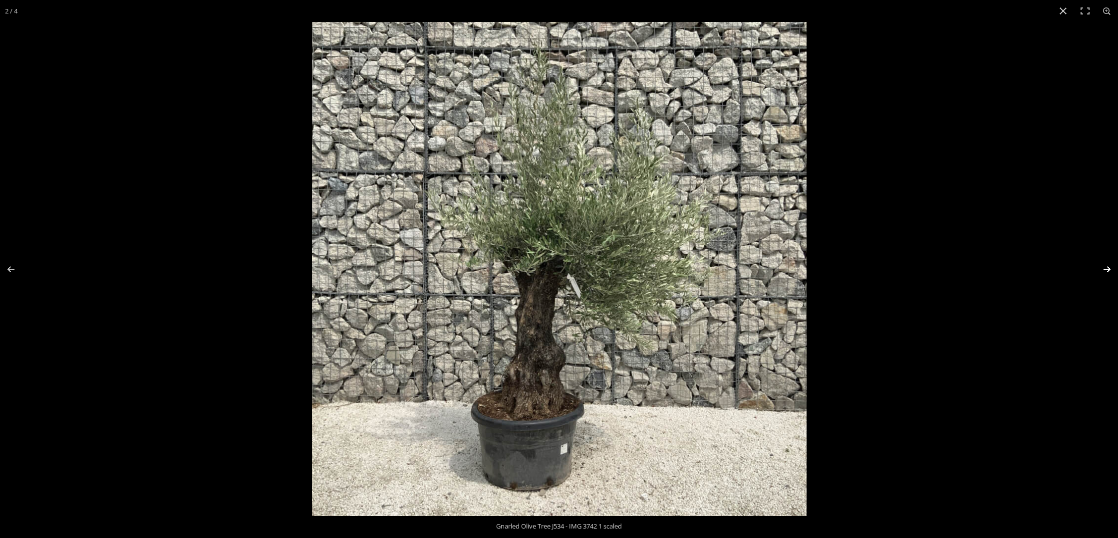
click at [1106, 270] on button "Next (arrow right)" at bounding box center [1100, 269] width 35 height 50
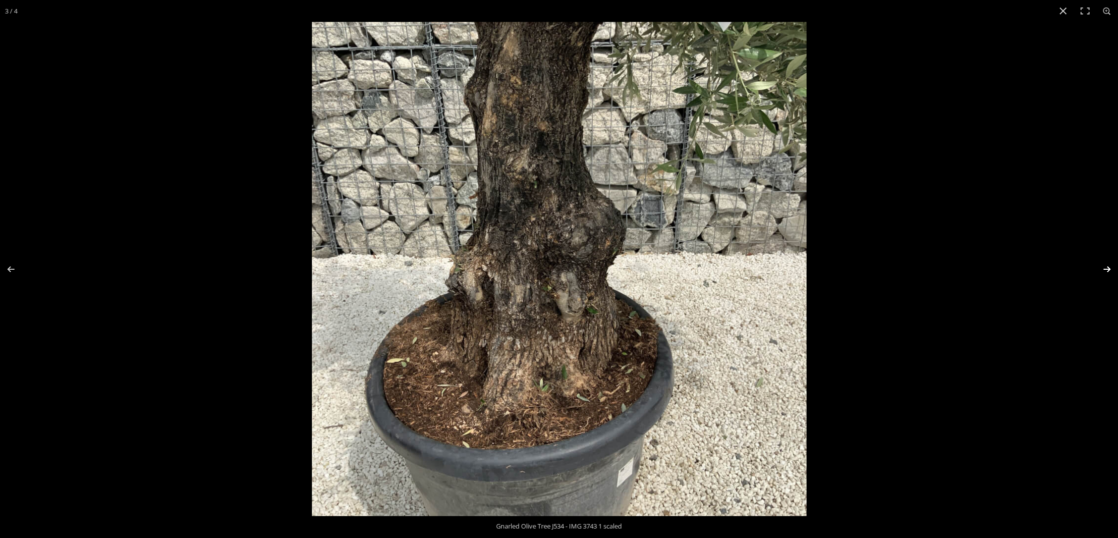
click at [1106, 270] on button "Next (arrow right)" at bounding box center [1100, 269] width 35 height 50
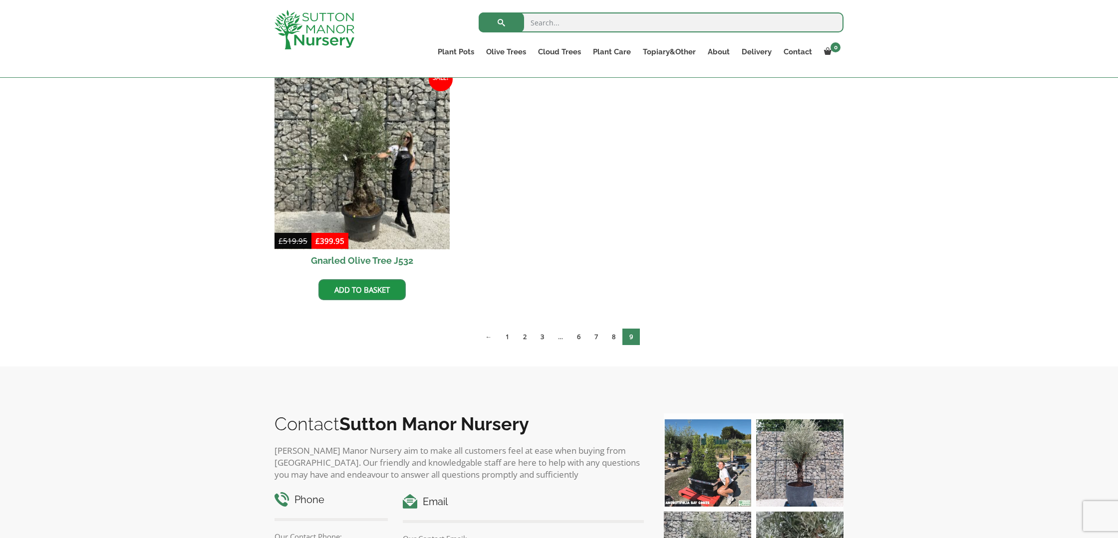
scroll to position [268, 0]
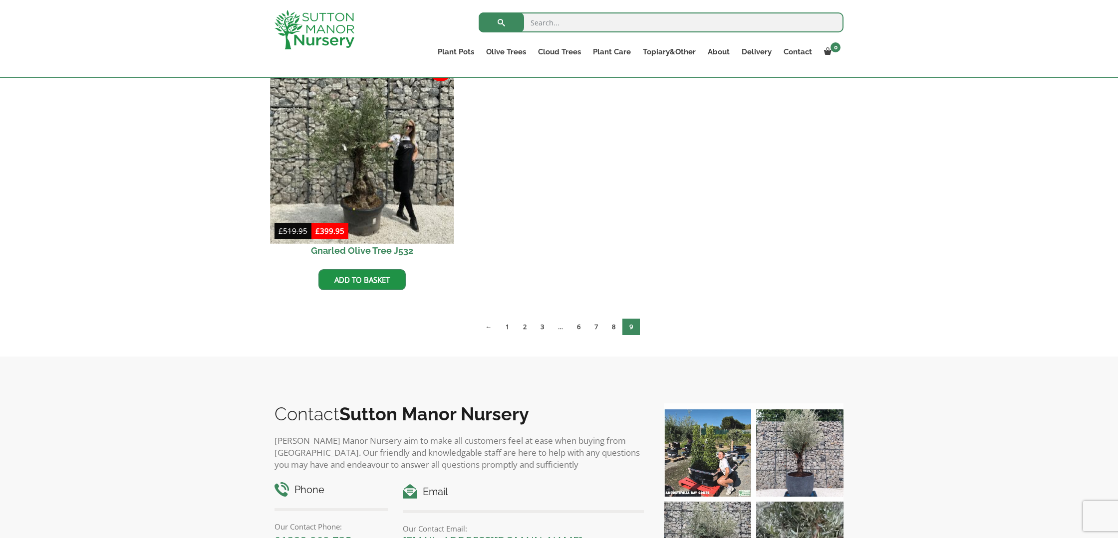
click at [399, 187] on img at bounding box center [362, 152] width 184 height 184
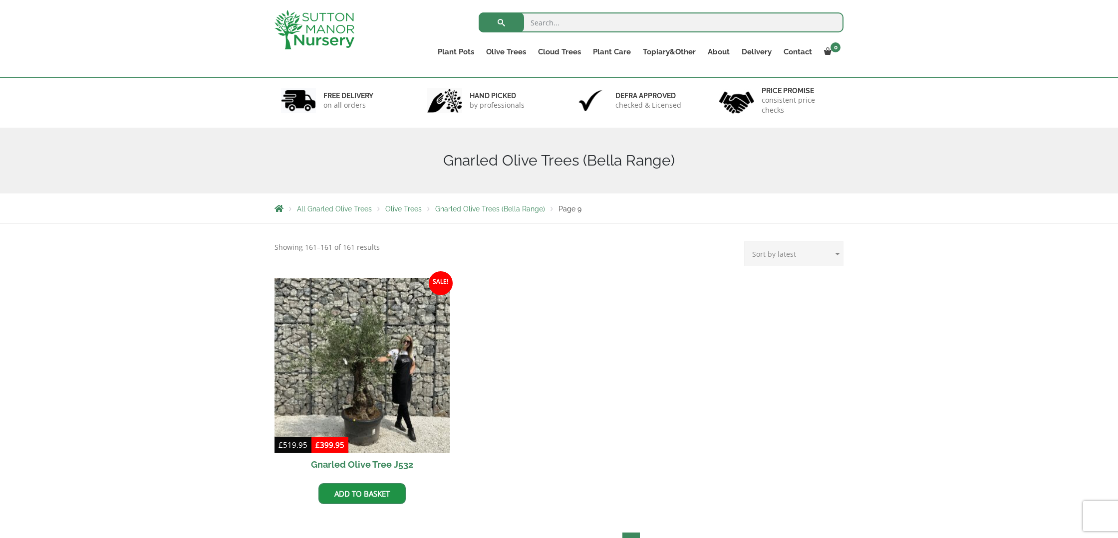
scroll to position [0, 0]
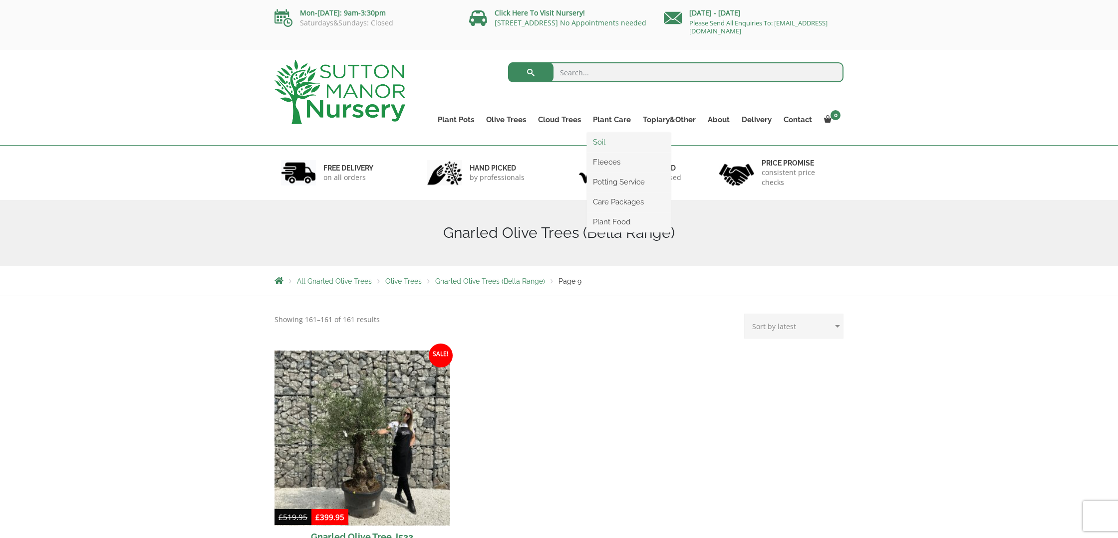
click at [599, 141] on link "Soil" at bounding box center [629, 142] width 84 height 15
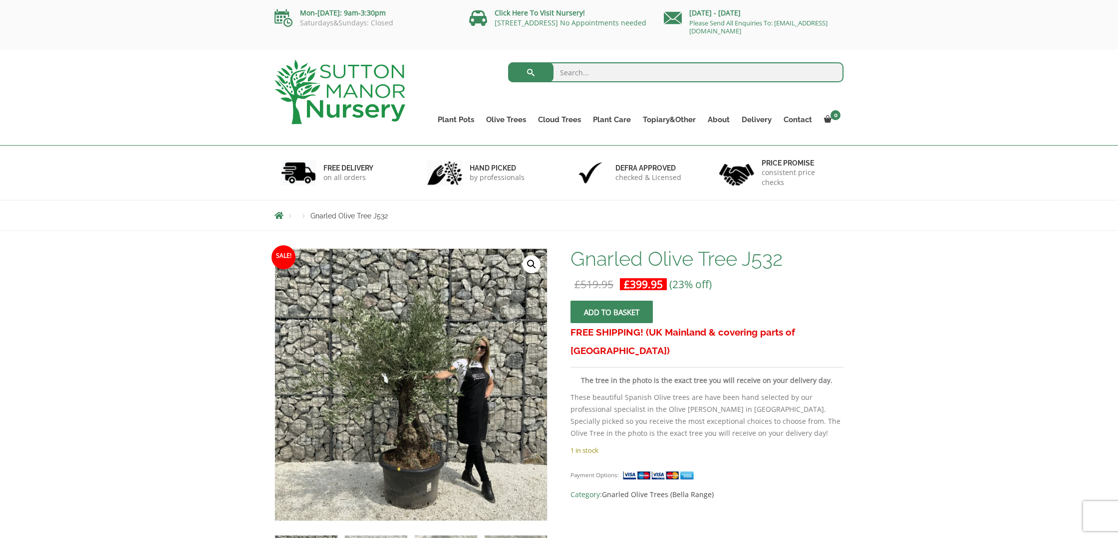
click at [527, 262] on link "🔍" at bounding box center [531, 264] width 18 height 18
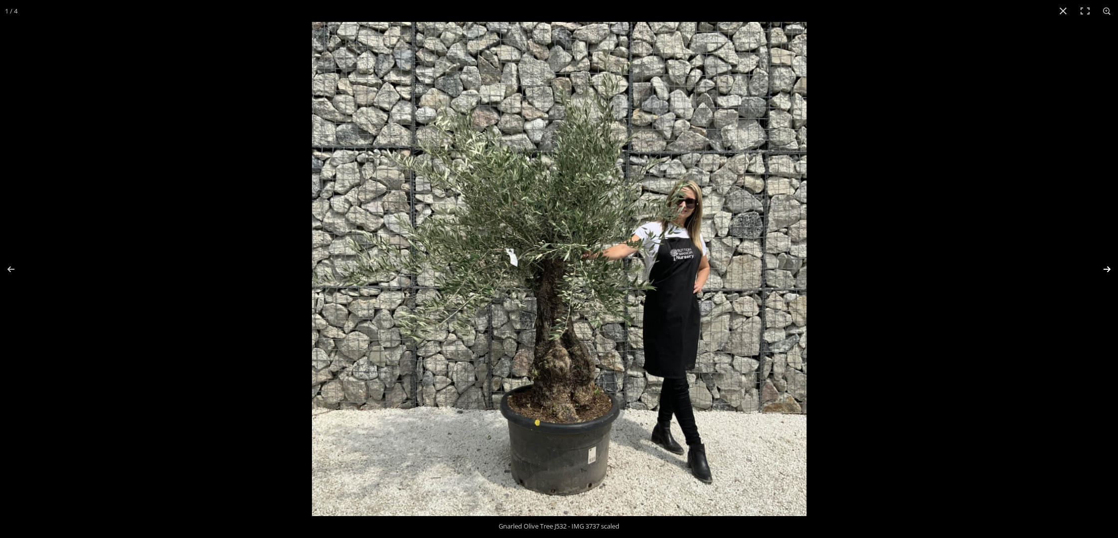
click at [1106, 268] on button "Next (arrow right)" at bounding box center [1100, 269] width 35 height 50
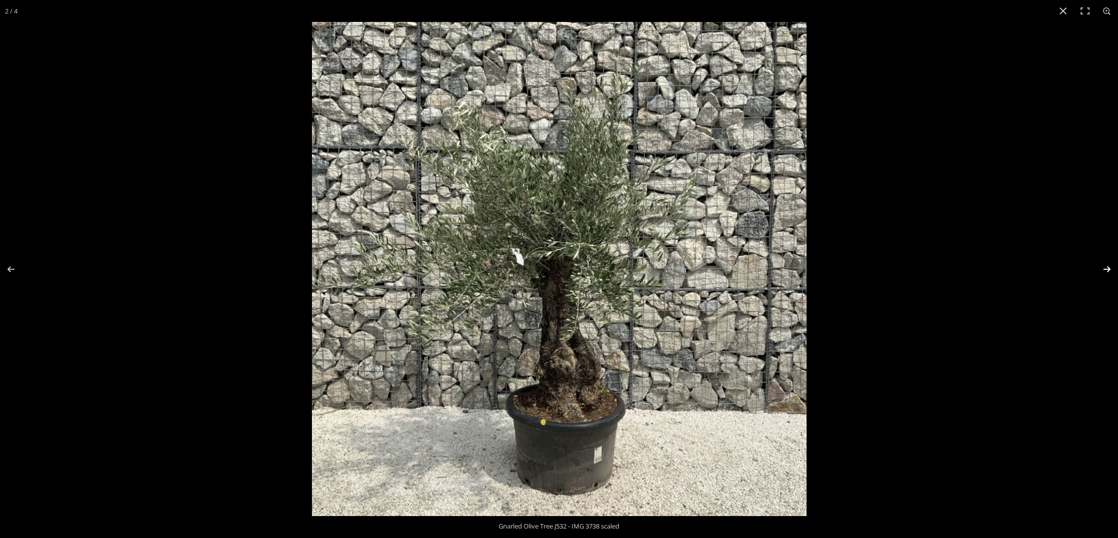
click at [1106, 268] on button "Next (arrow right)" at bounding box center [1100, 269] width 35 height 50
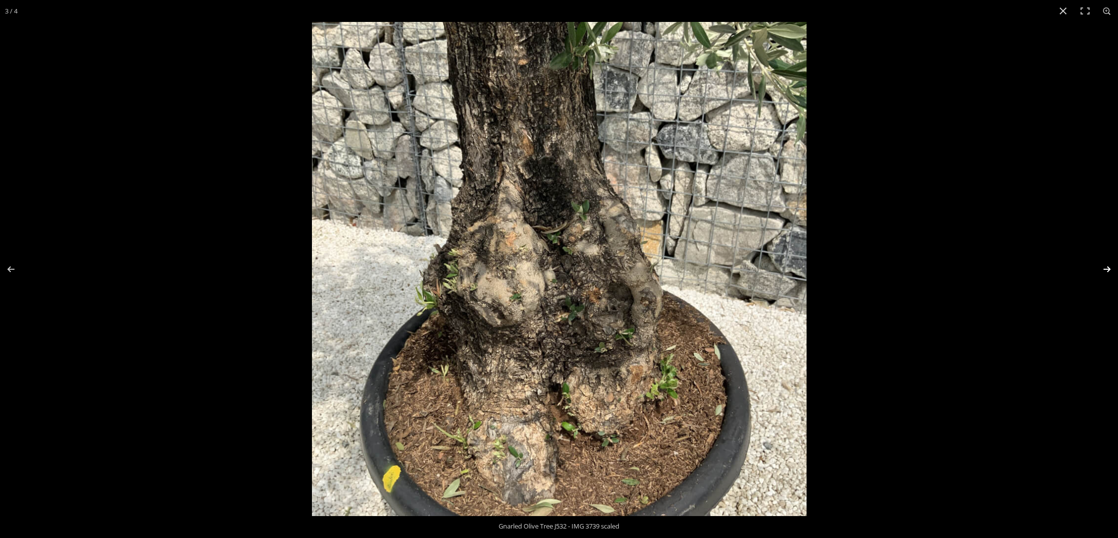
click at [1106, 268] on button "Next (arrow right)" at bounding box center [1100, 269] width 35 height 50
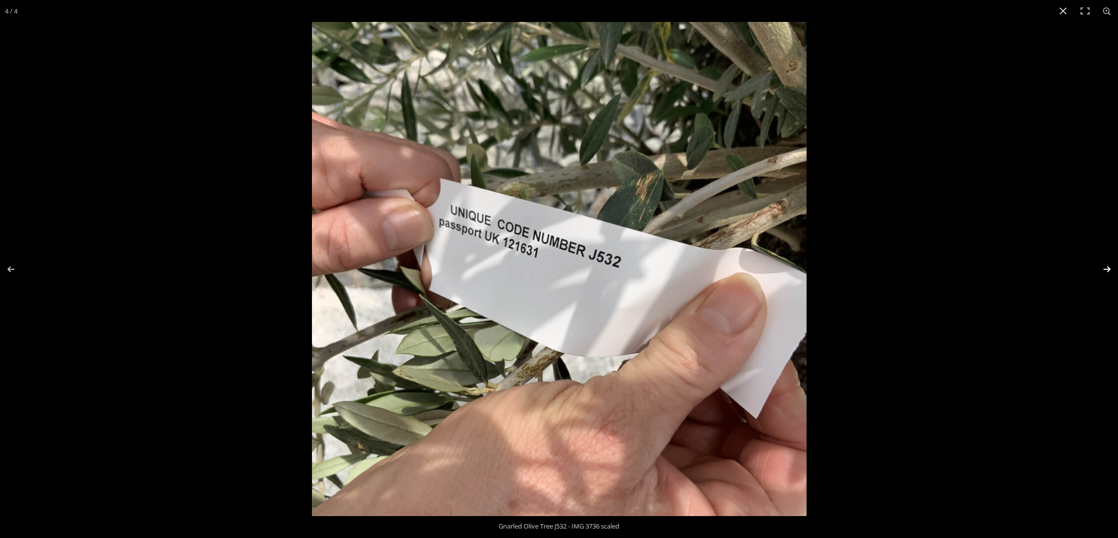
click at [1106, 268] on button "Next (arrow right)" at bounding box center [1100, 269] width 35 height 50
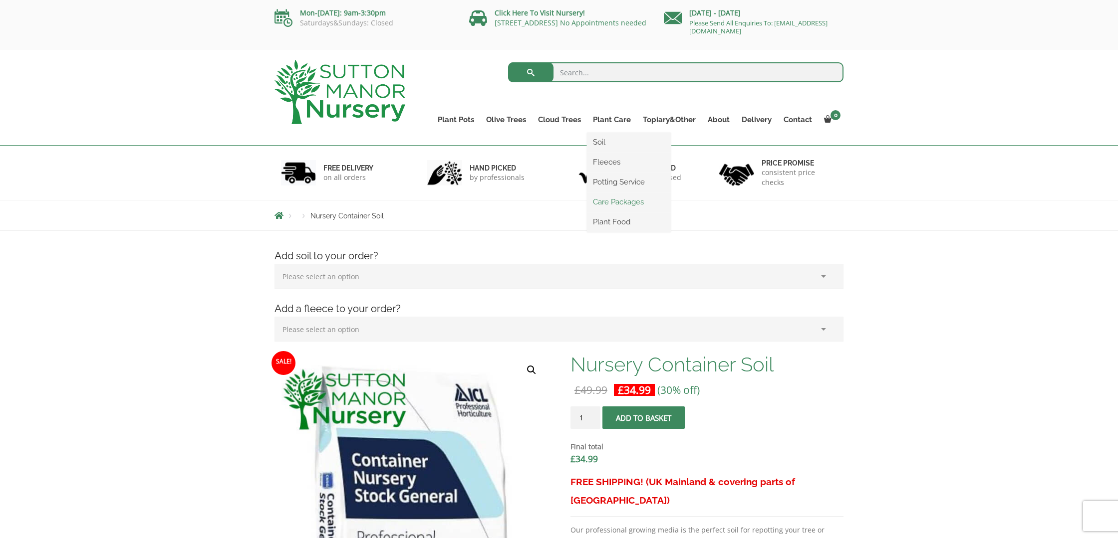
click at [626, 204] on link "Care Packages" at bounding box center [629, 202] width 84 height 15
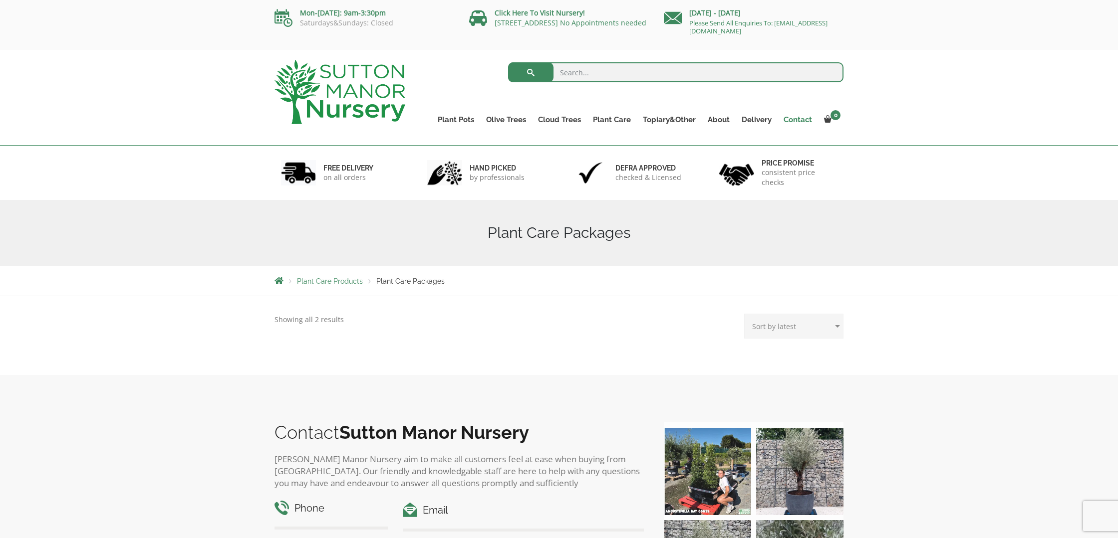
click at [793, 119] on link "Contact" at bounding box center [797, 120] width 40 height 14
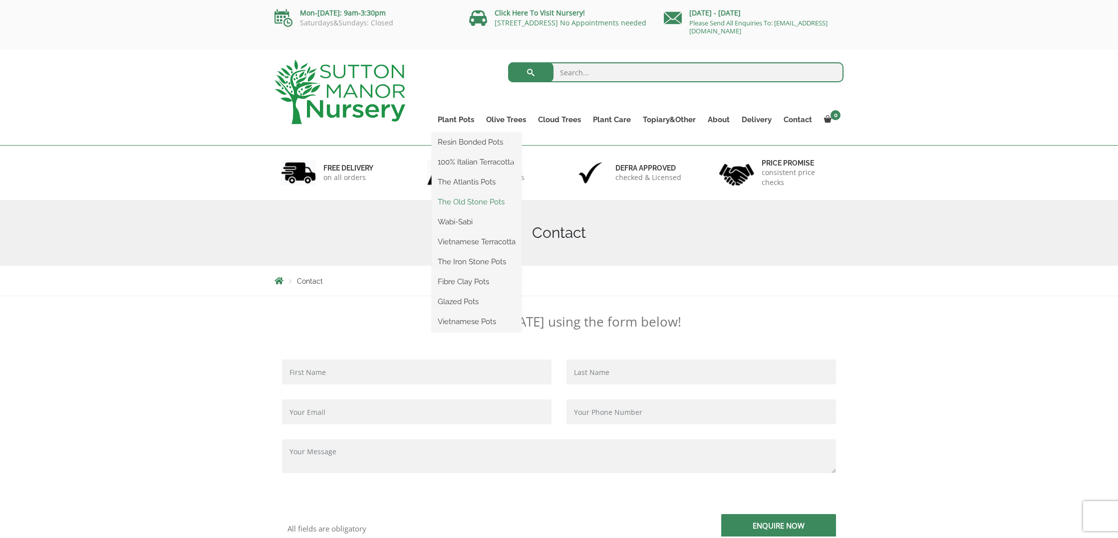
click at [503, 200] on link "The Old Stone Pots" at bounding box center [477, 202] width 90 height 15
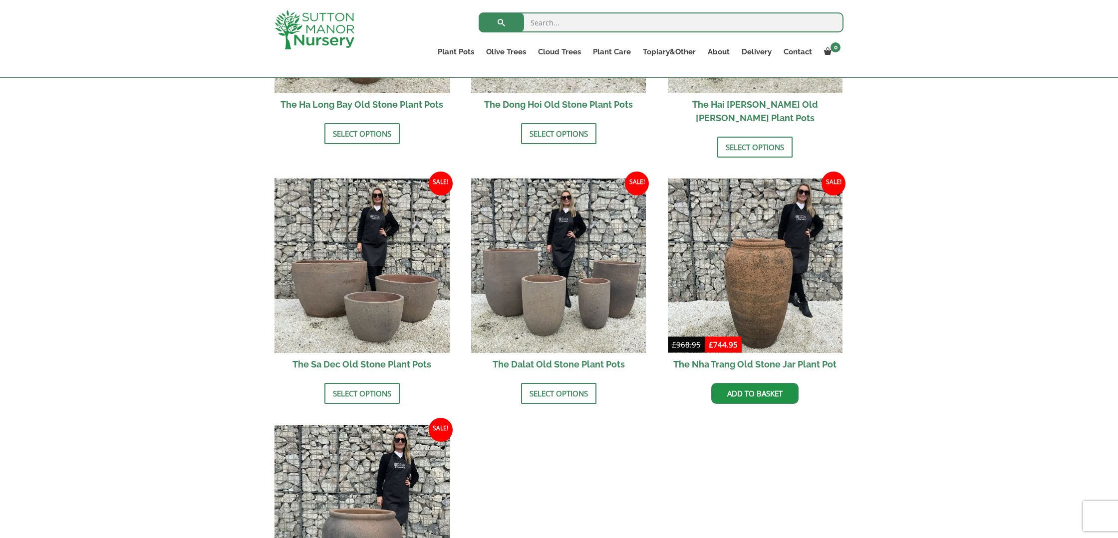
scroll to position [510, 0]
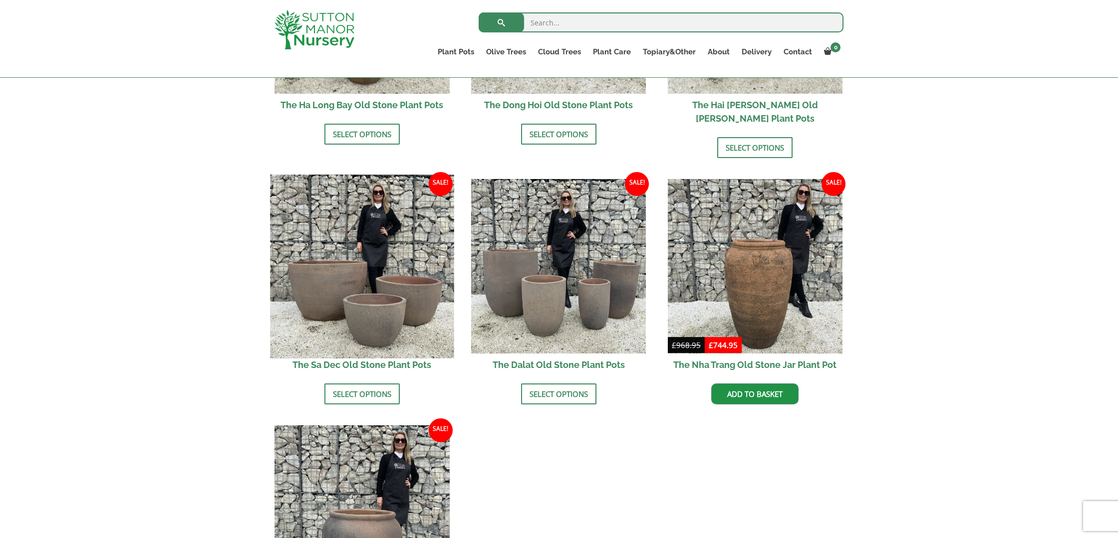
click at [377, 261] on img at bounding box center [362, 267] width 184 height 184
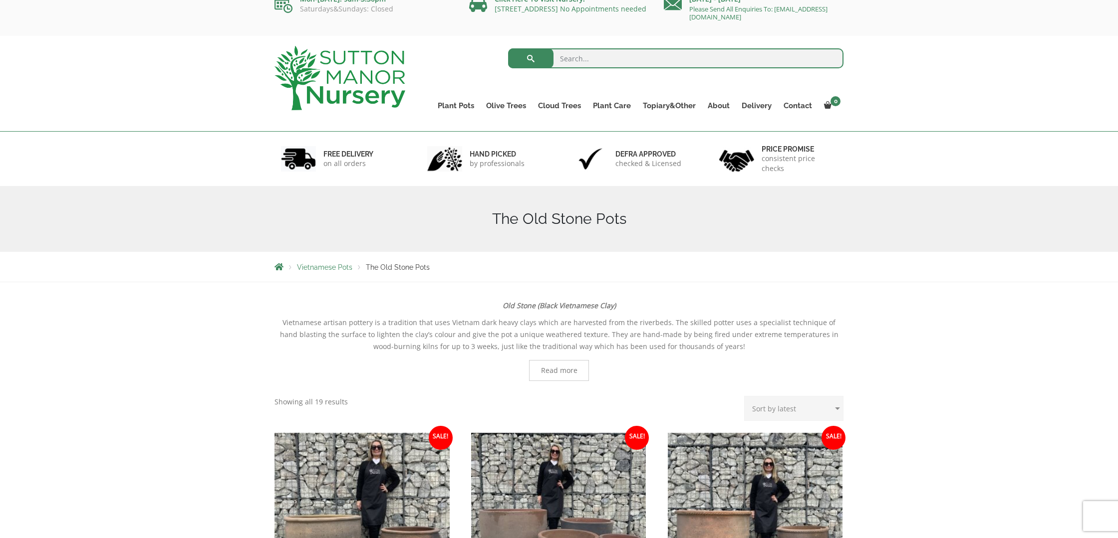
scroll to position [0, 0]
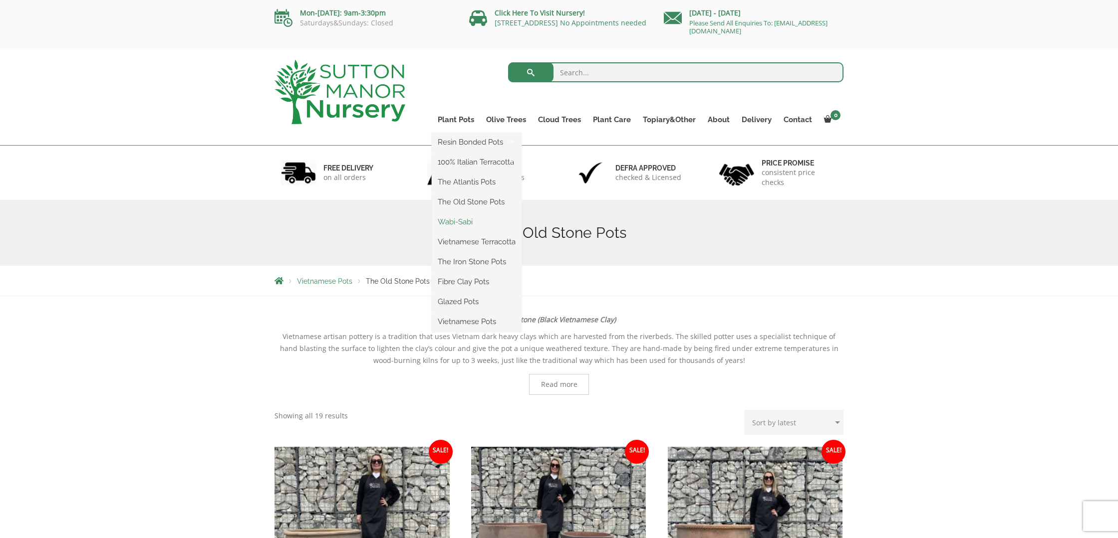
click at [471, 224] on link "Wabi-Sabi" at bounding box center [477, 222] width 90 height 15
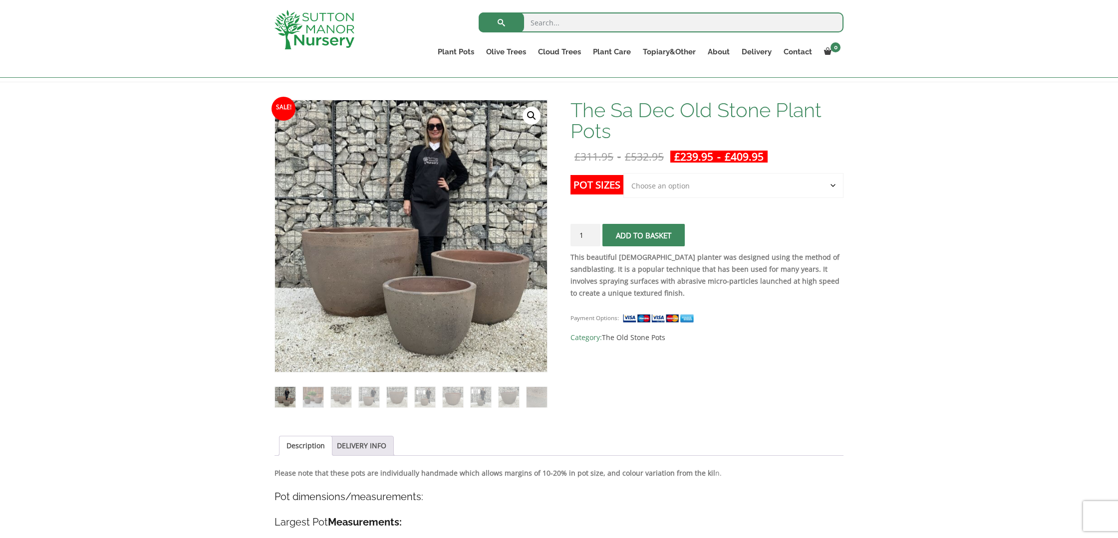
scroll to position [128, 0]
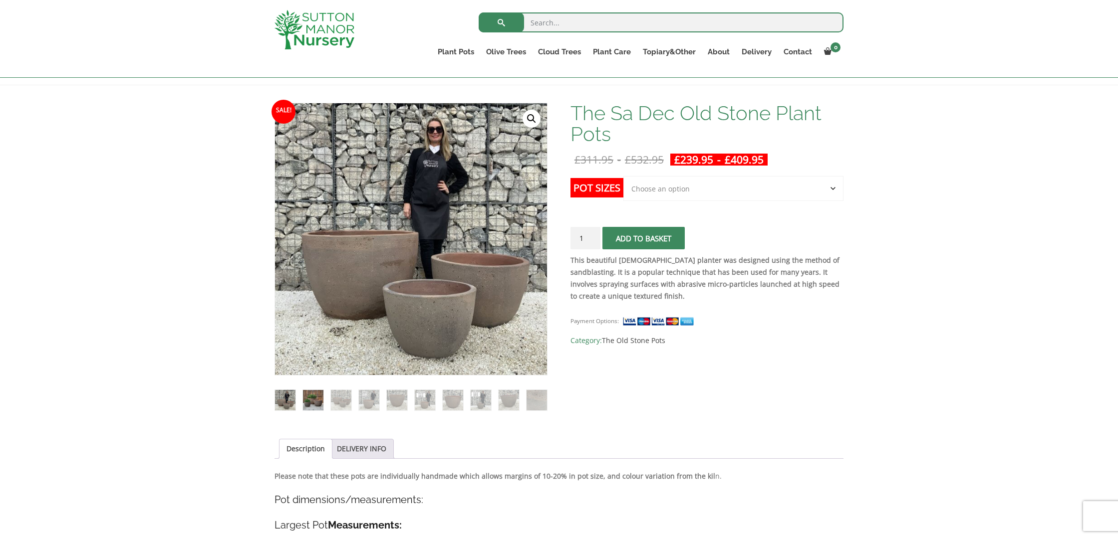
click at [314, 402] on img at bounding box center [313, 400] width 20 height 20
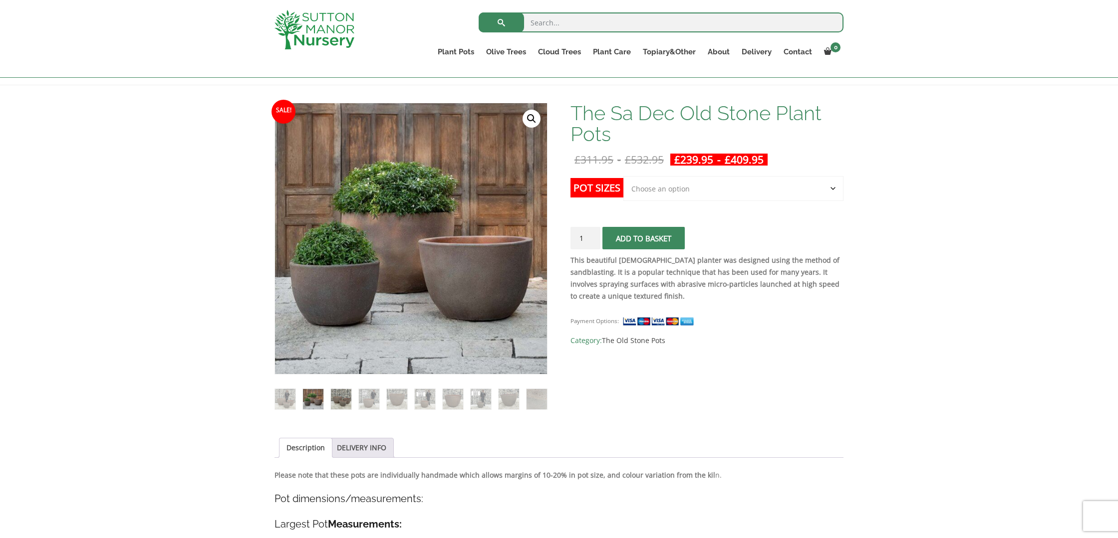
click at [333, 399] on img at bounding box center [341, 399] width 20 height 20
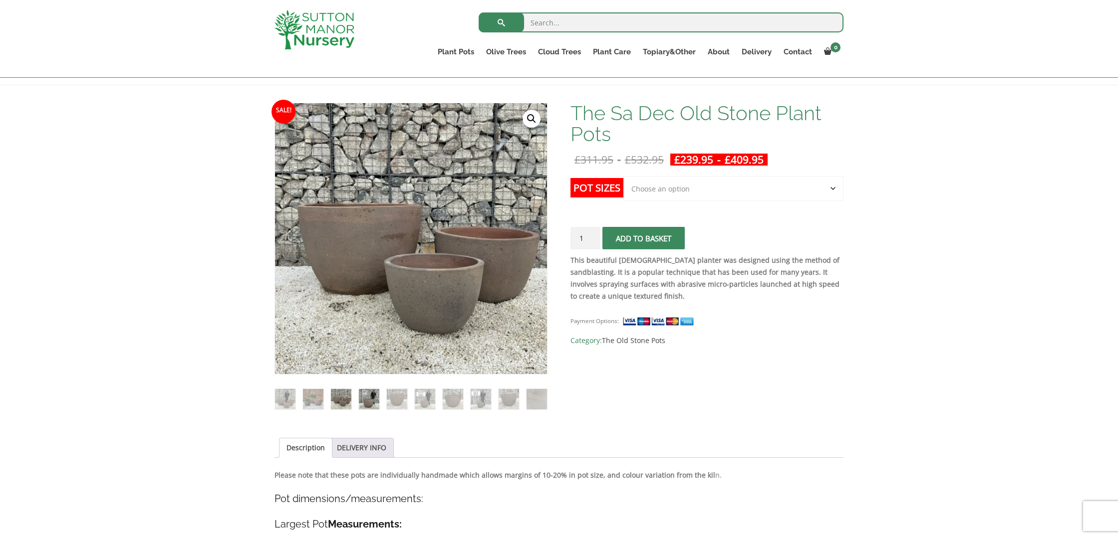
click at [370, 399] on img at bounding box center [369, 399] width 20 height 20
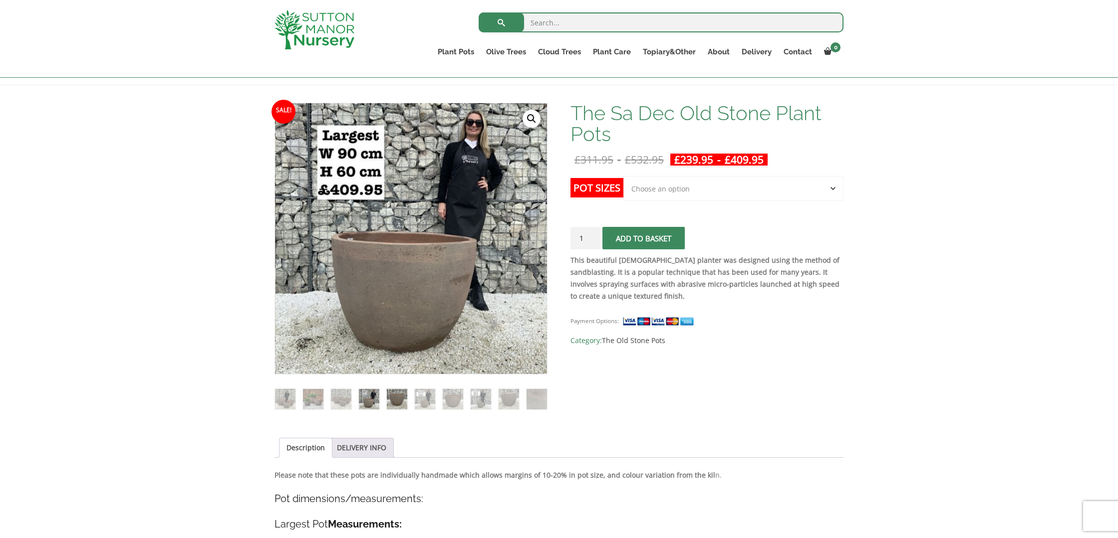
click at [392, 399] on img at bounding box center [397, 399] width 20 height 20
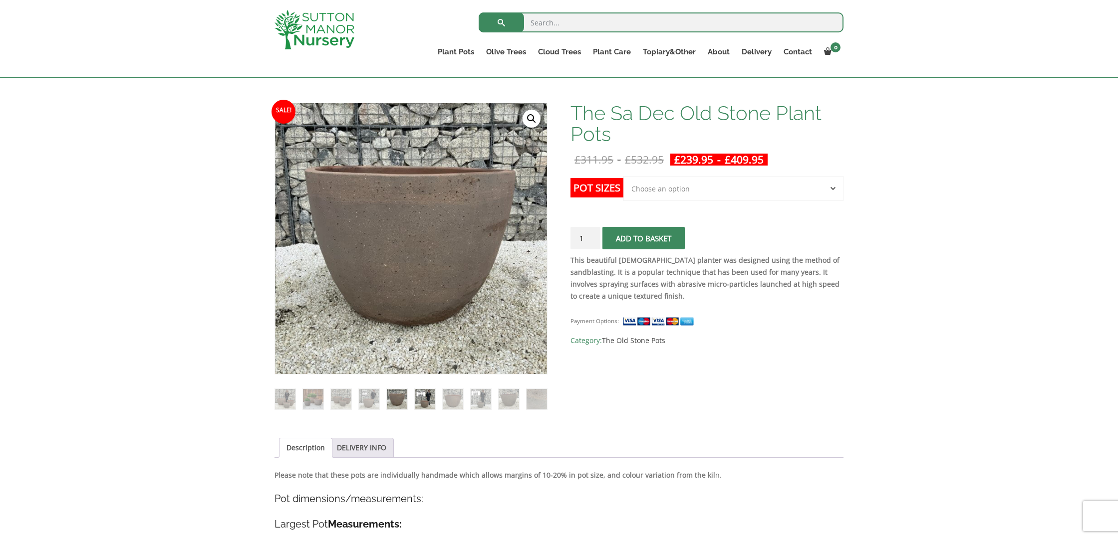
click at [415, 398] on img at bounding box center [425, 399] width 20 height 20
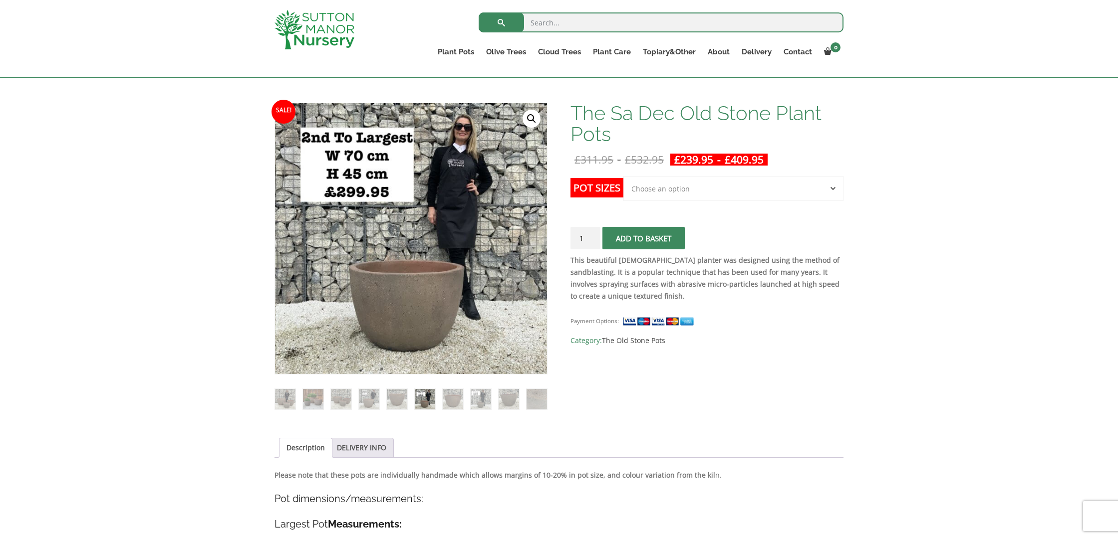
click at [836, 189] on select "Choose an option Click here to buy the 3rd to Largest Pot In The Picture Click …" at bounding box center [733, 188] width 220 height 25
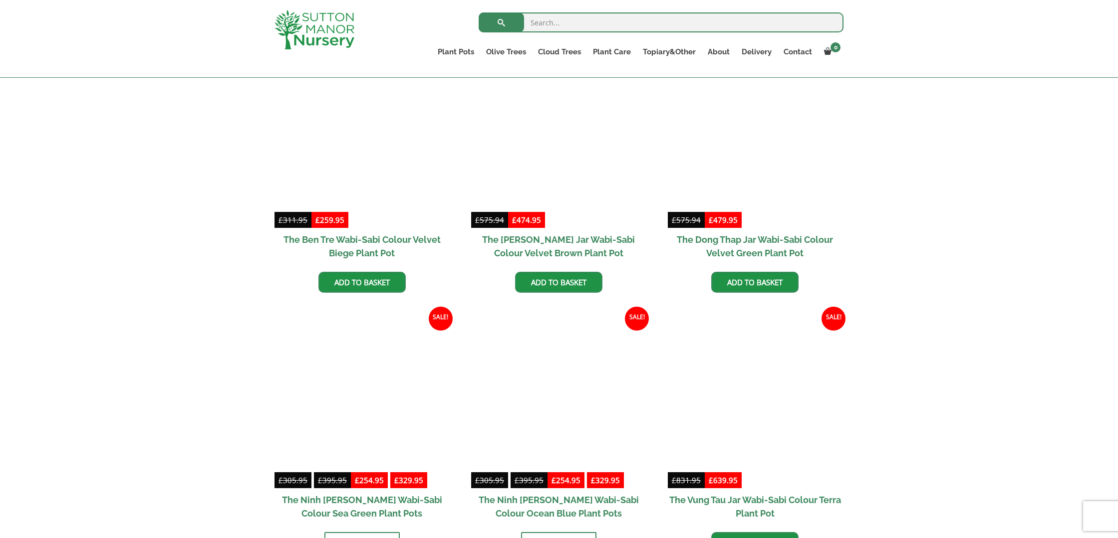
scroll to position [509, 0]
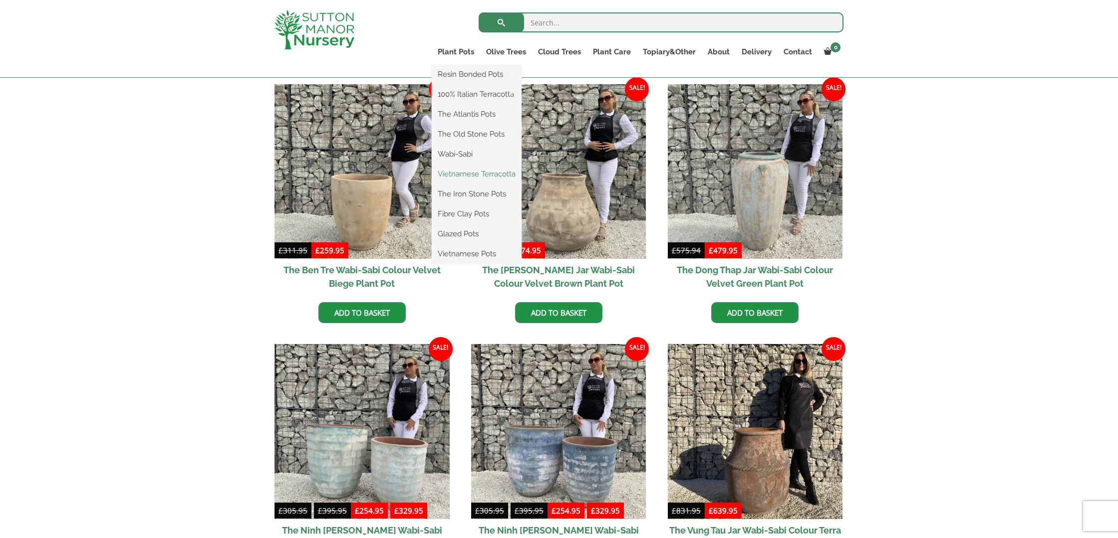
click at [484, 173] on link "Vietnamese Terracotta" at bounding box center [477, 174] width 90 height 15
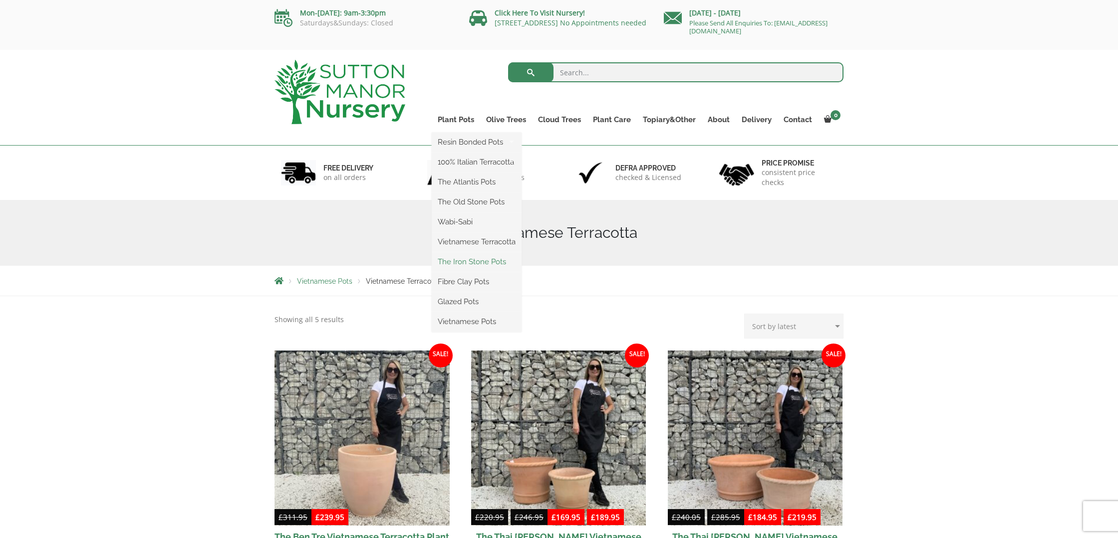
click at [484, 261] on link "The Iron Stone Pots" at bounding box center [477, 261] width 90 height 15
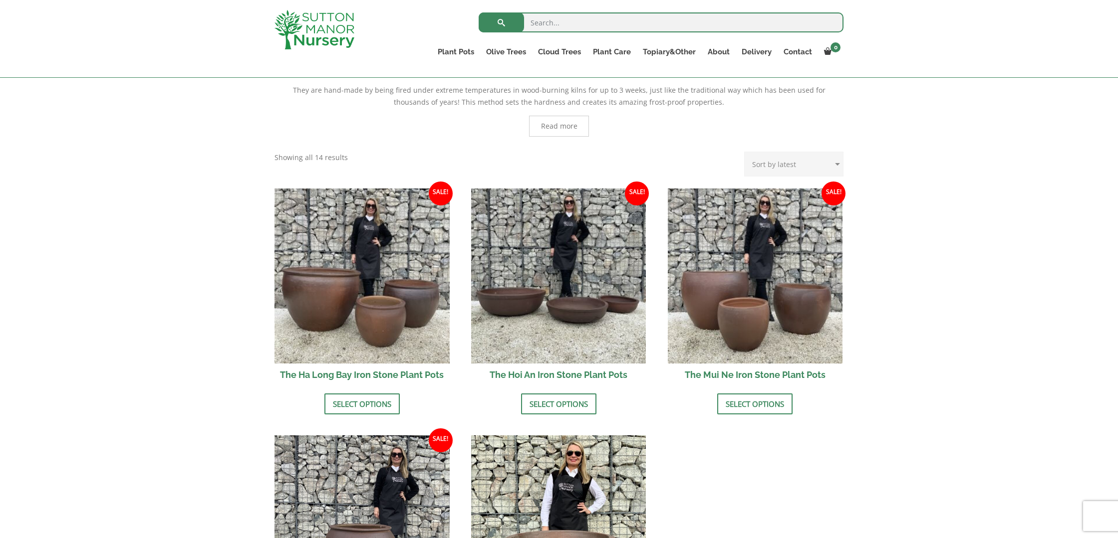
scroll to position [265, 0]
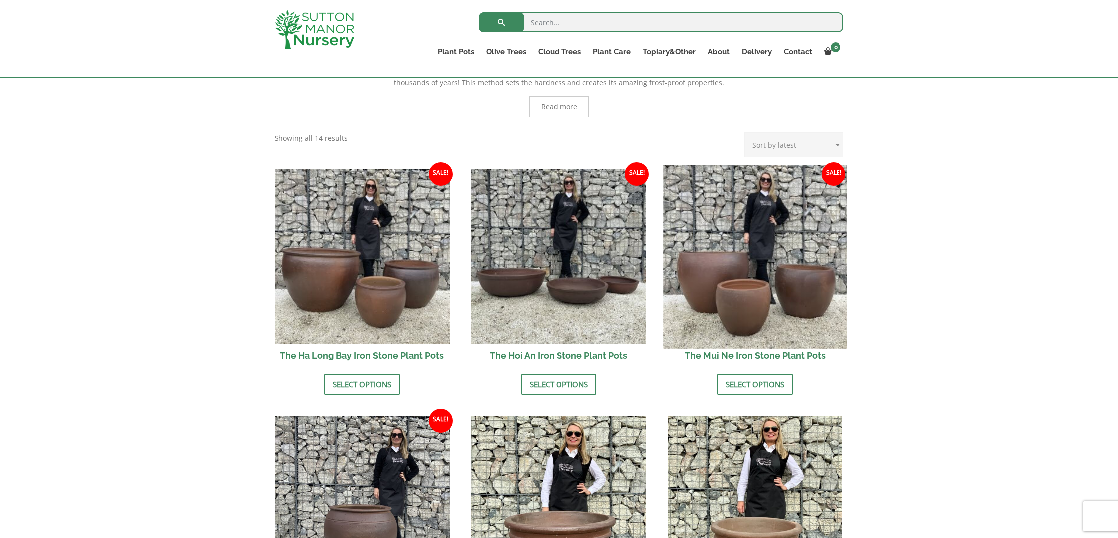
click at [713, 243] on img at bounding box center [755, 257] width 184 height 184
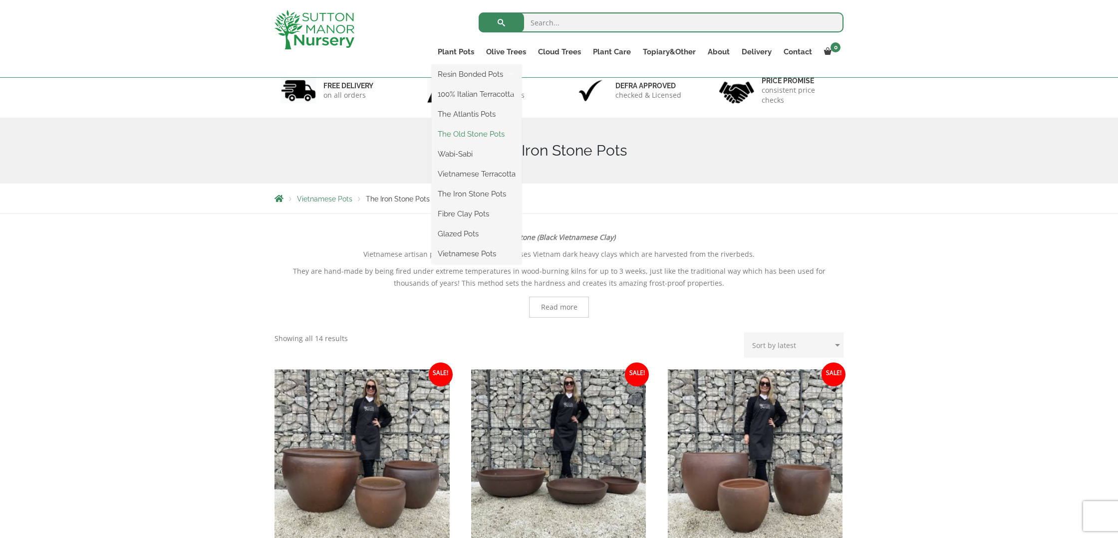
scroll to position [63, 0]
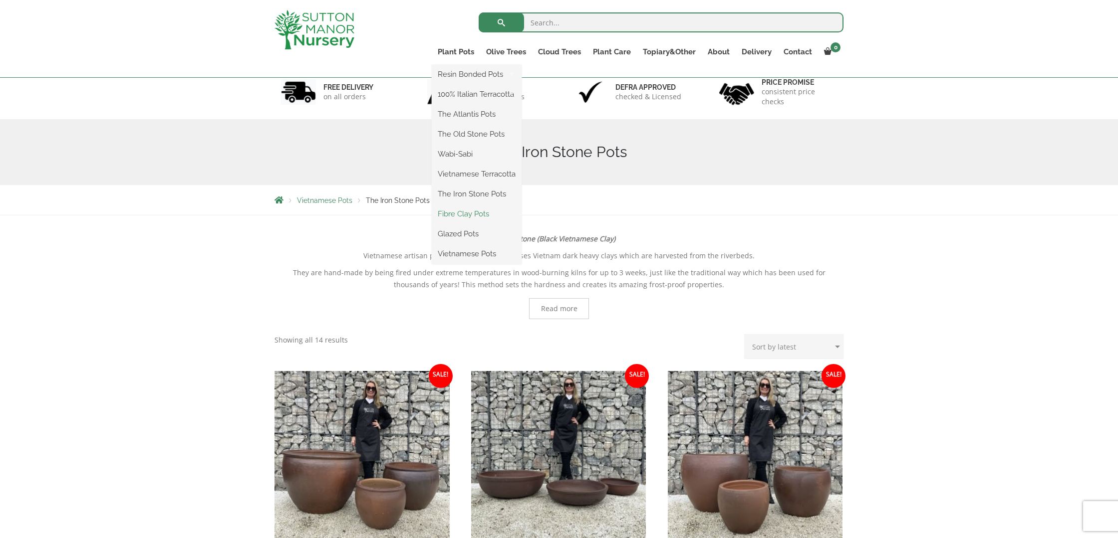
click at [479, 213] on link "Fibre Clay Pots" at bounding box center [477, 214] width 90 height 15
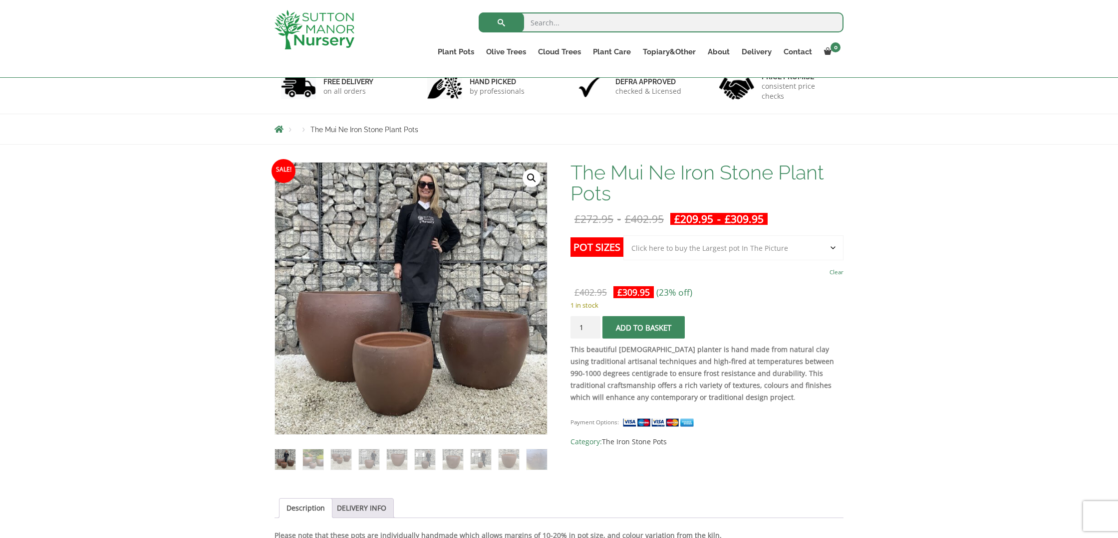
scroll to position [72, 0]
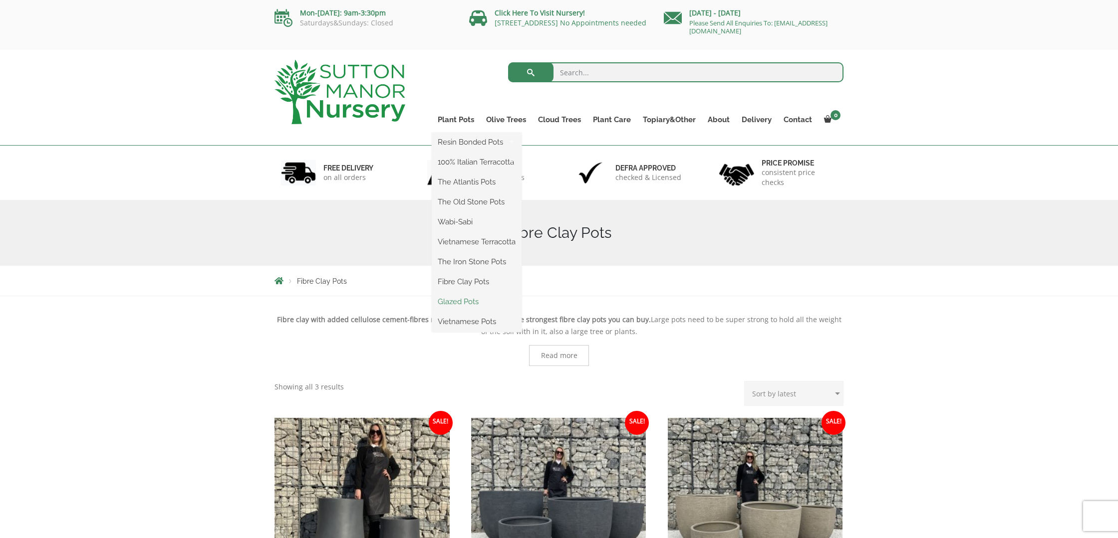
click at [473, 301] on link "Glazed Pots" at bounding box center [477, 301] width 90 height 15
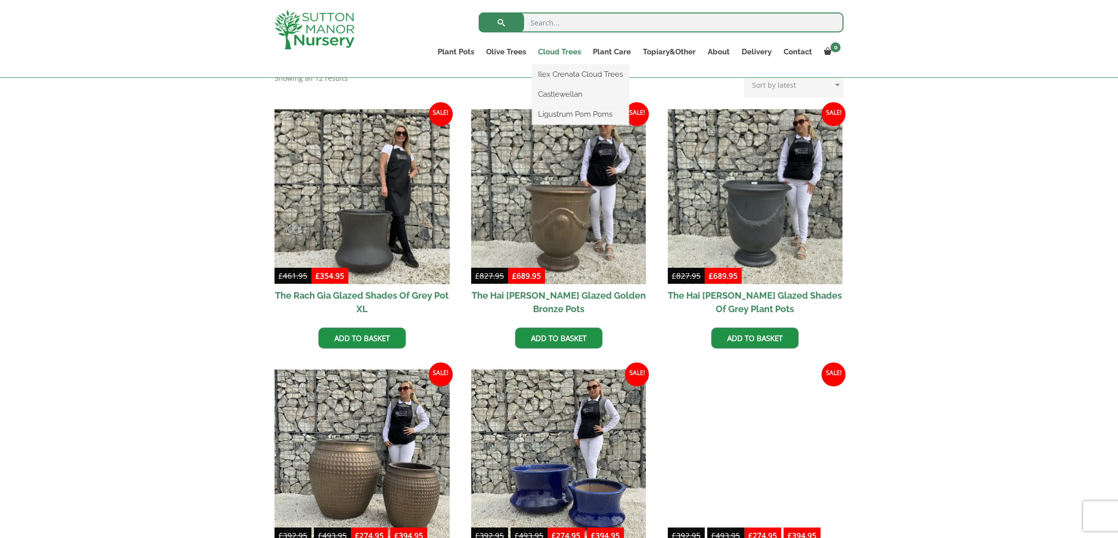
scroll to position [223, 0]
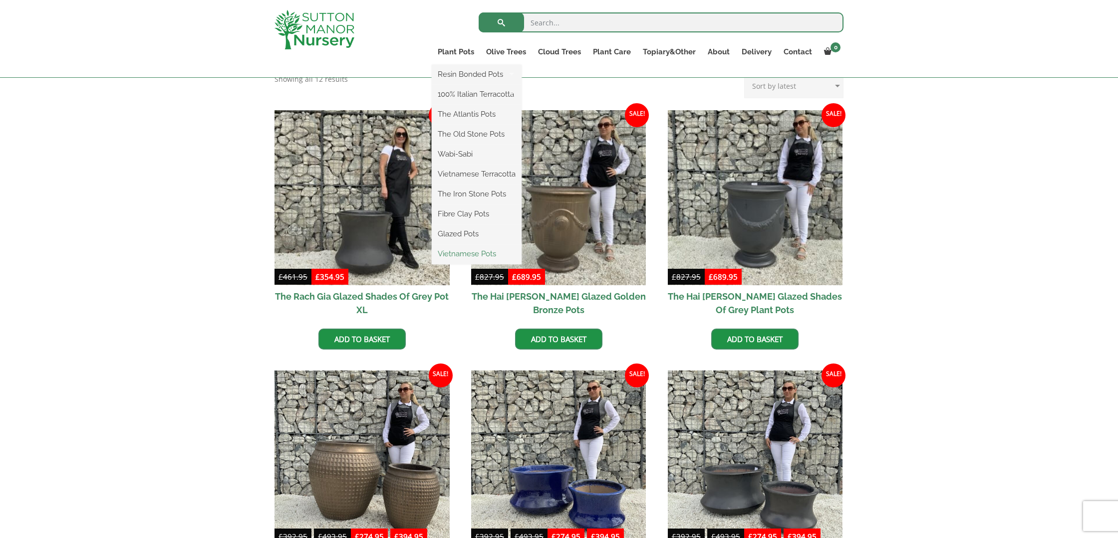
click at [477, 253] on link "Vietnamese Pots" at bounding box center [477, 253] width 90 height 15
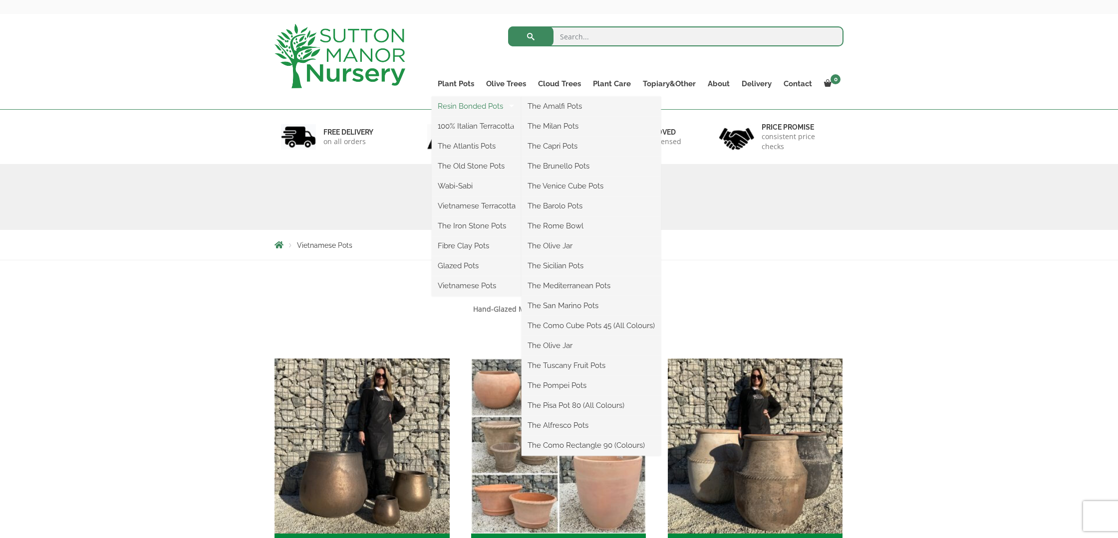
scroll to position [37, 0]
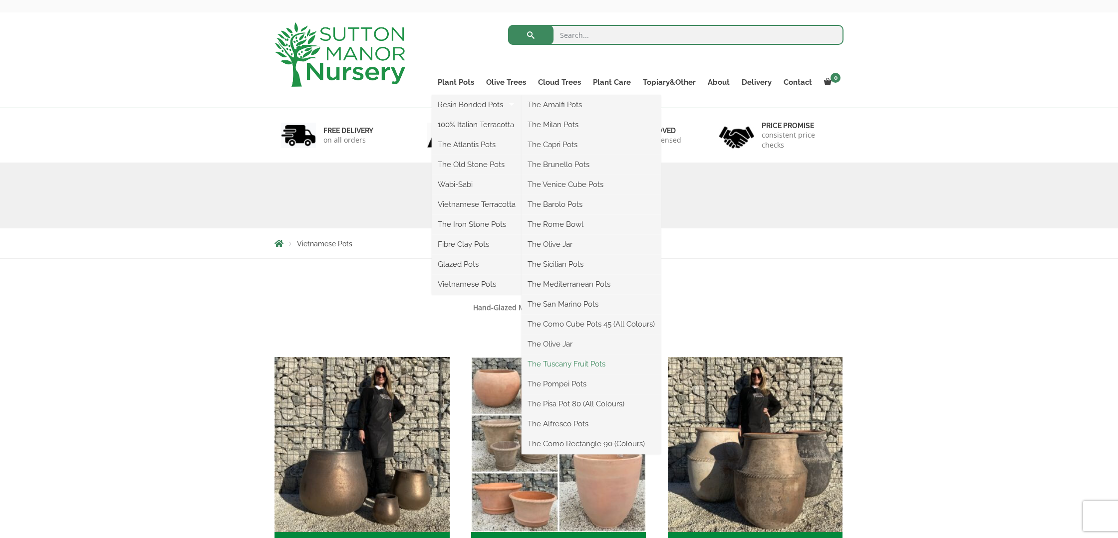
click at [579, 364] on link "The Tuscany Fruit Pots" at bounding box center [590, 364] width 139 height 15
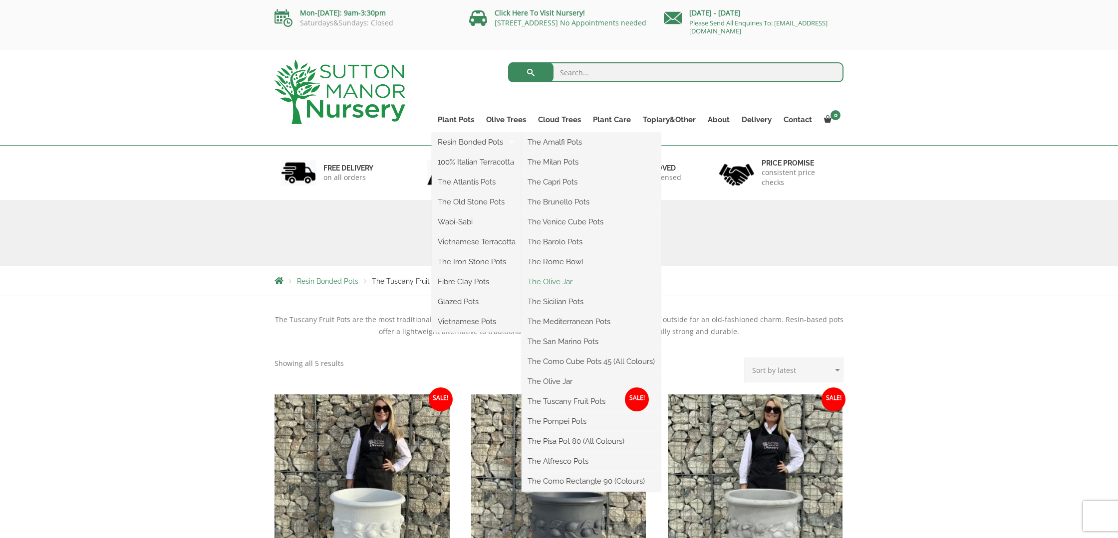
click at [561, 282] on link "The Olive Jar" at bounding box center [590, 281] width 139 height 15
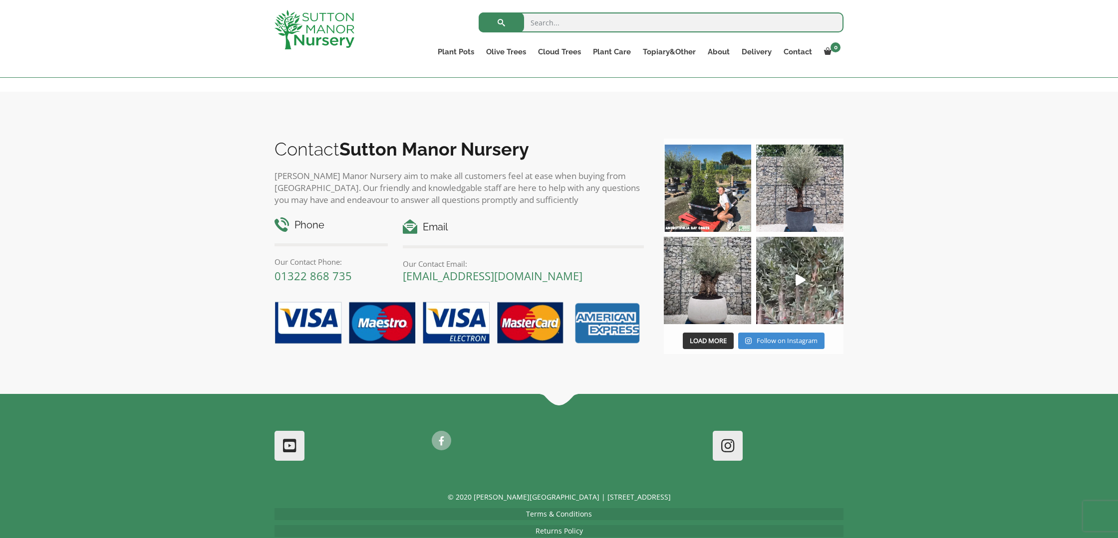
scroll to position [584, 0]
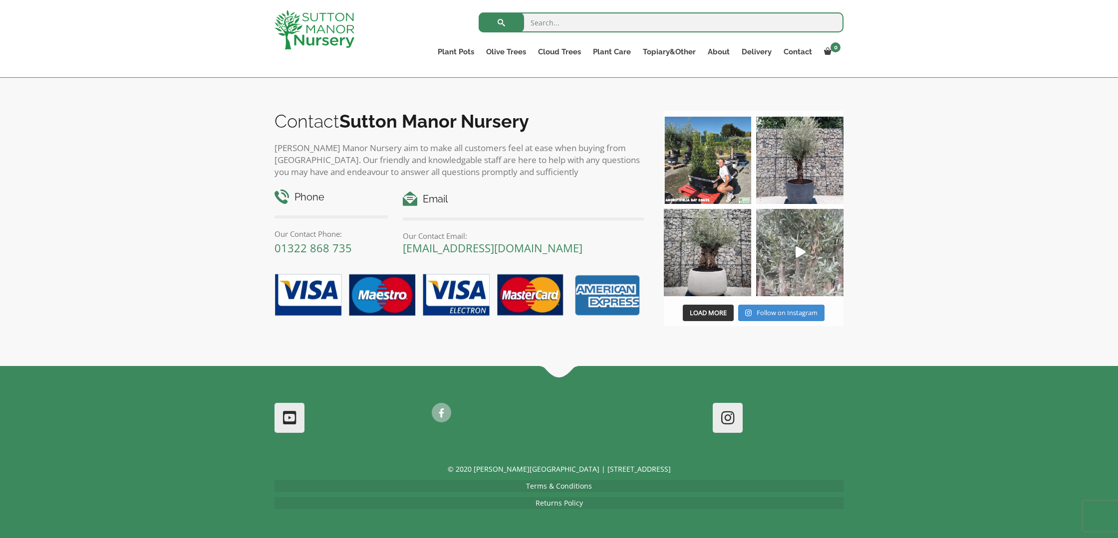
click at [795, 250] on icon "Play" at bounding box center [800, 251] width 10 height 11
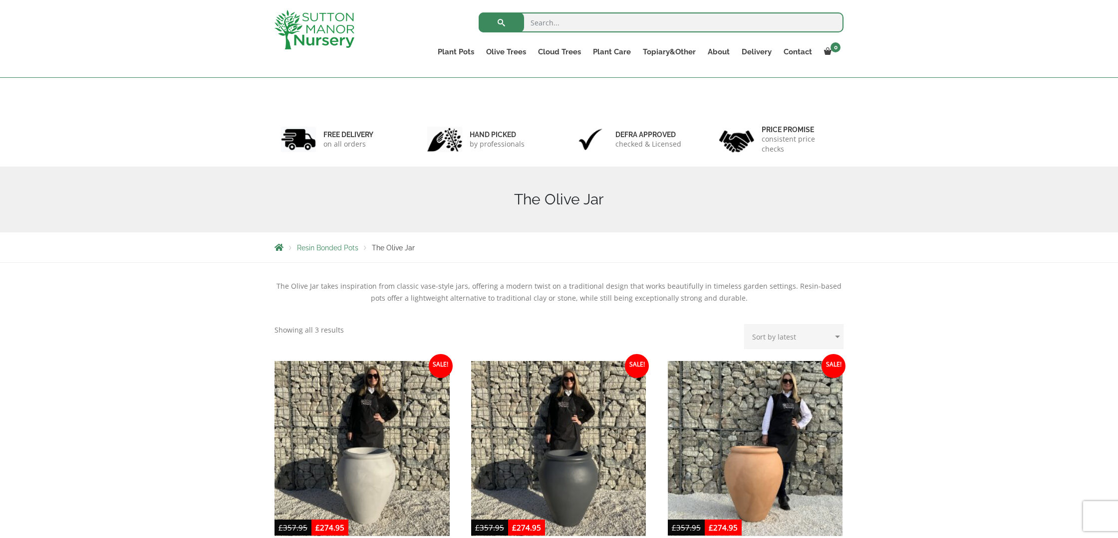
scroll to position [0, 0]
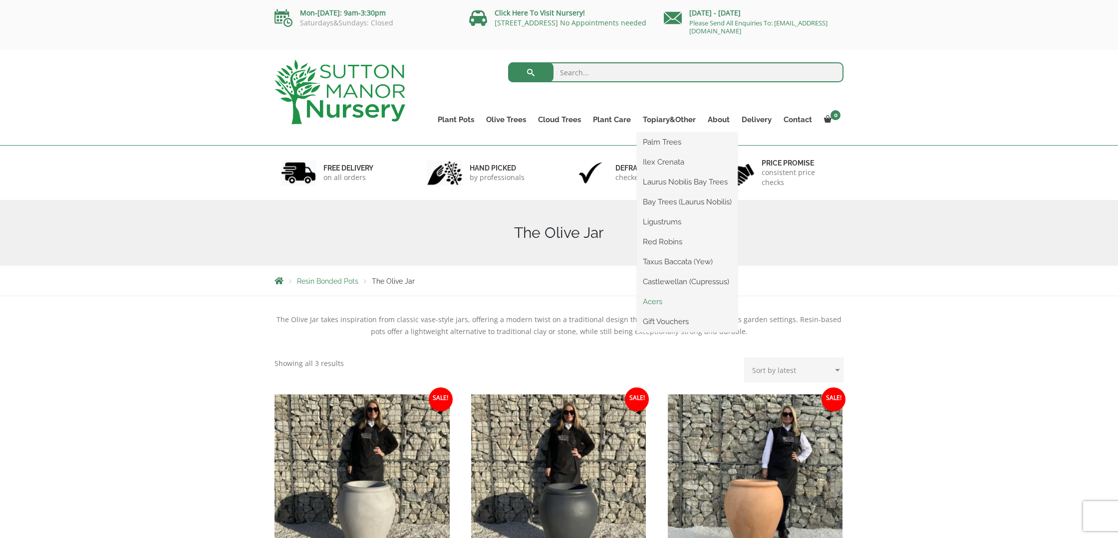
click at [655, 301] on link "Acers" at bounding box center [687, 301] width 101 height 15
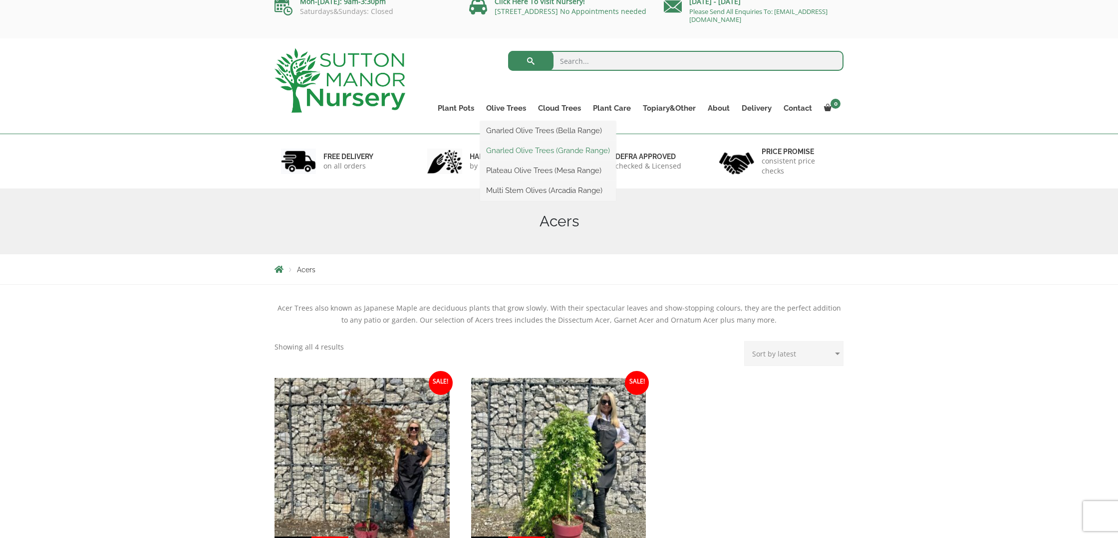
scroll to position [10, 0]
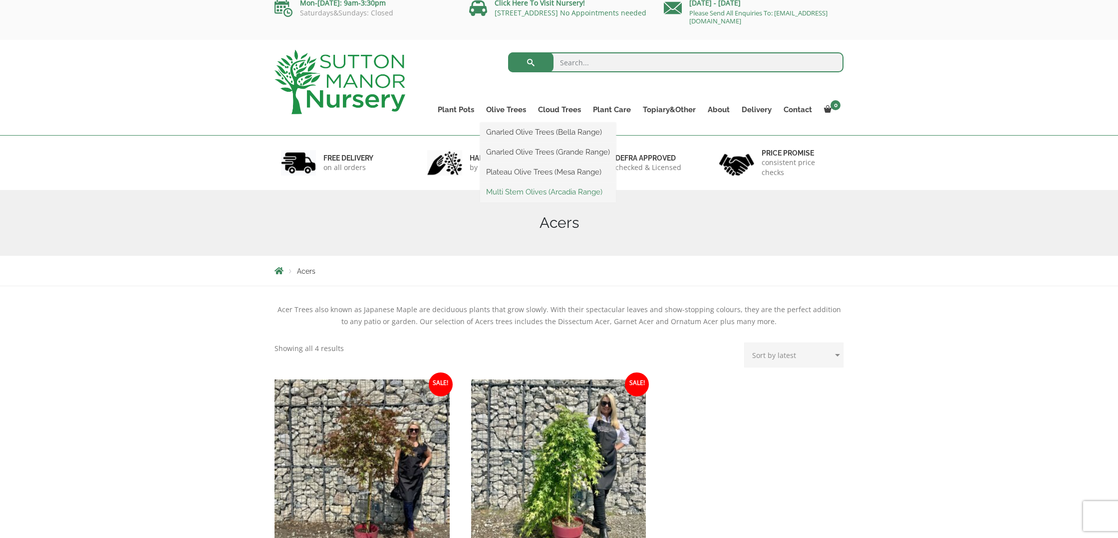
click at [516, 193] on link "Multi Stem Olives (Arcadia Range)" at bounding box center [548, 192] width 136 height 15
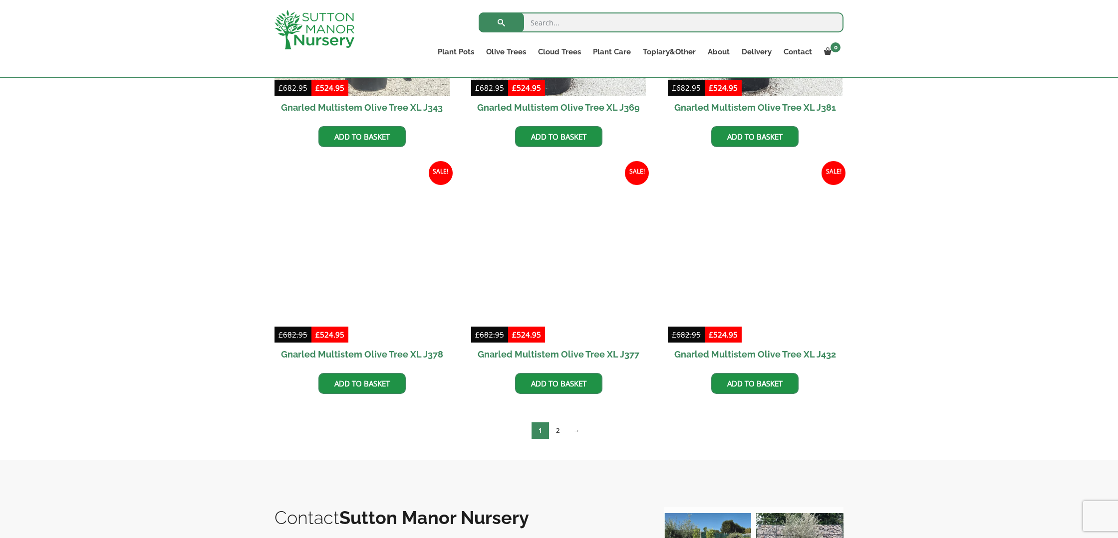
scroll to position [1580, 0]
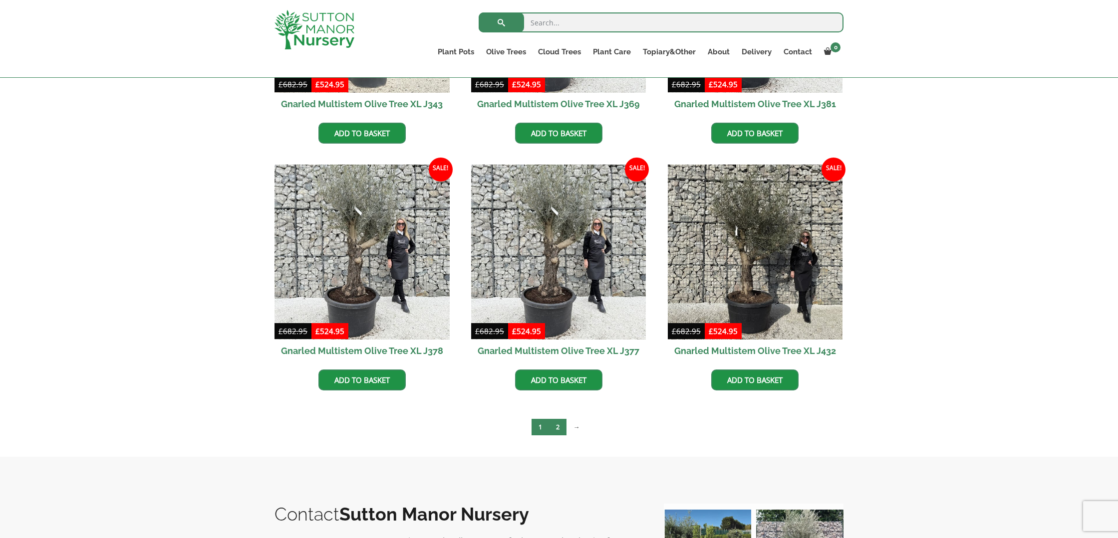
click at [559, 426] on link "2" at bounding box center [557, 427] width 17 height 16
